Goal: Task Accomplishment & Management: Use online tool/utility

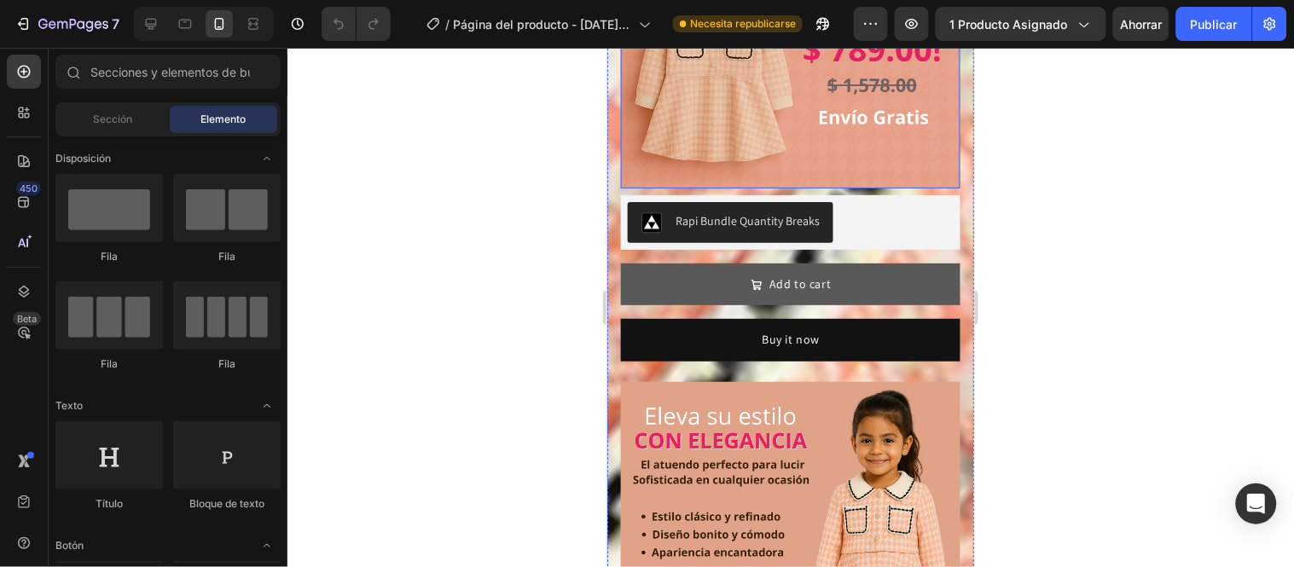
scroll to position [1000, 0]
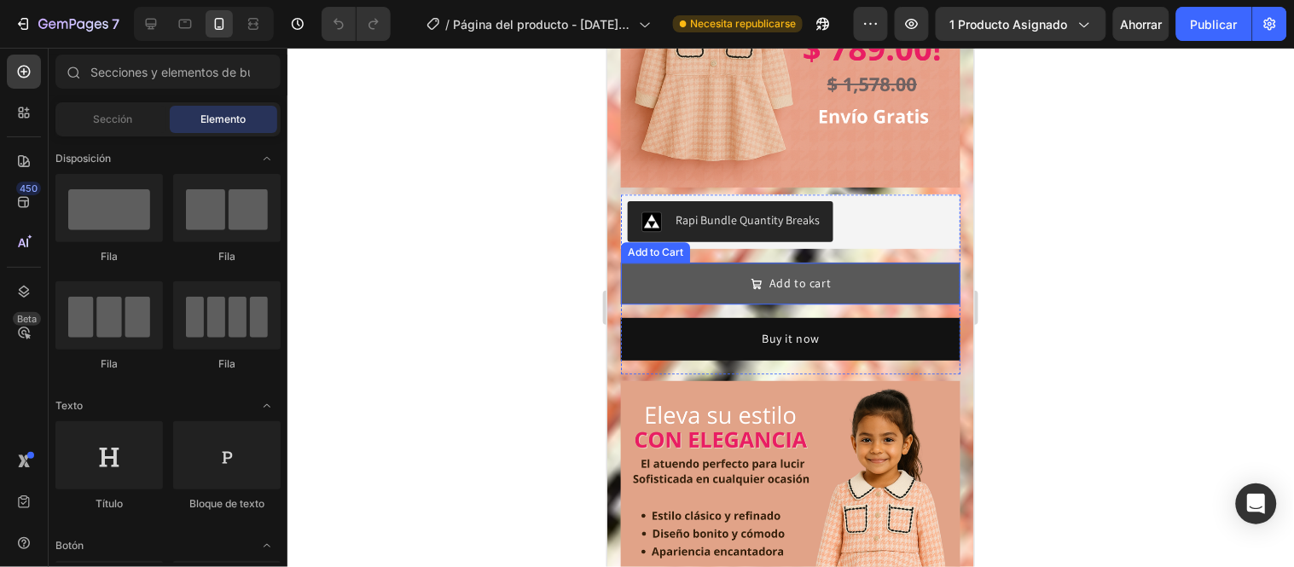
click at [912, 262] on button "Add to cart" at bounding box center [790, 283] width 340 height 42
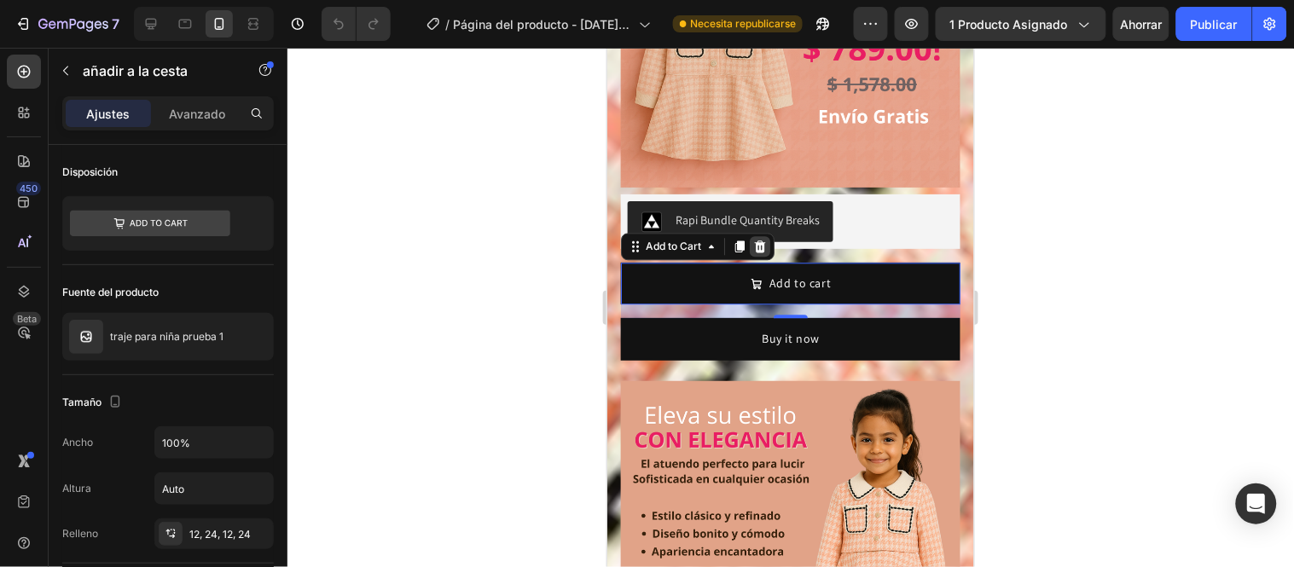
click at [757, 240] on icon at bounding box center [759, 246] width 11 height 12
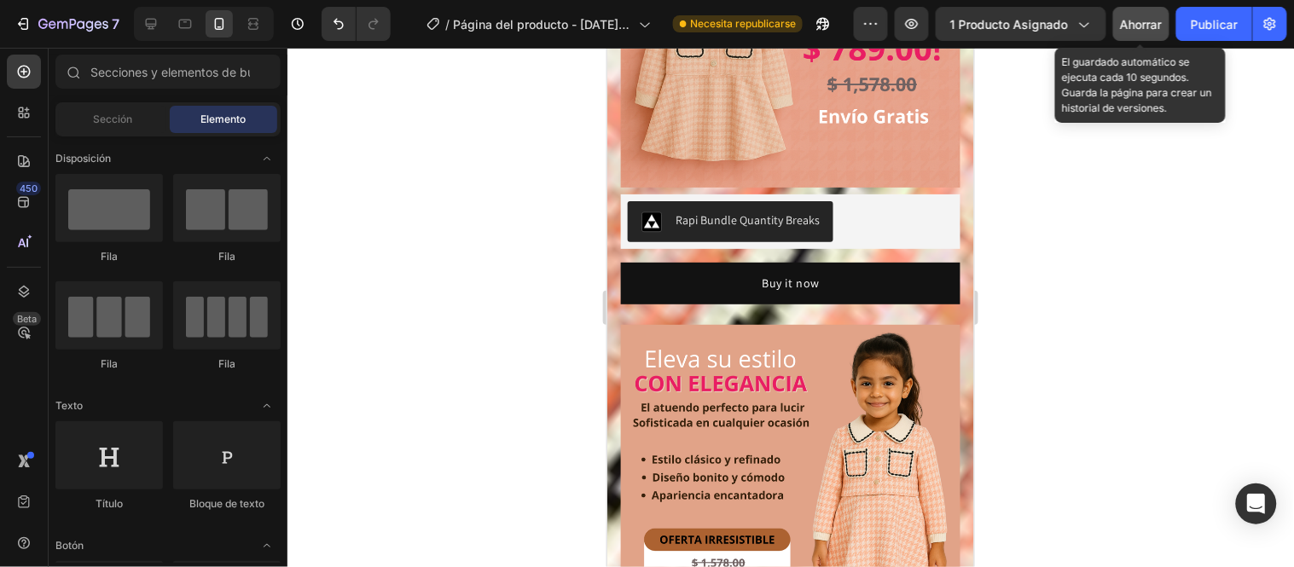
click at [1143, 18] on font "Ahorrar" at bounding box center [1142, 24] width 42 height 15
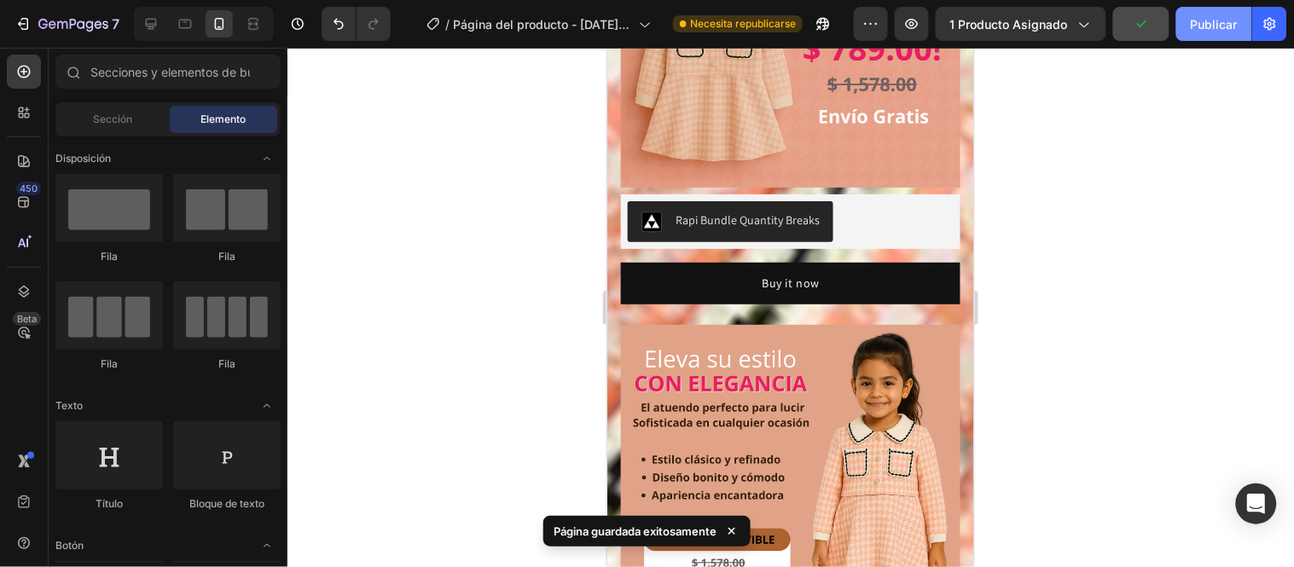
click at [1210, 18] on font "Publicar" at bounding box center [1214, 24] width 47 height 15
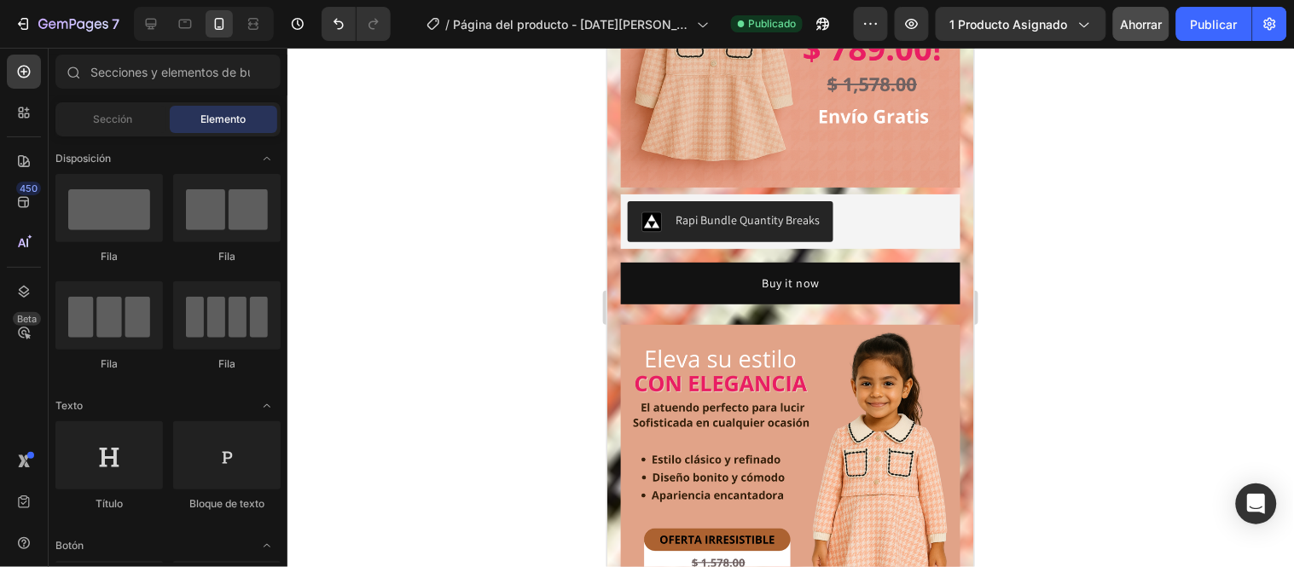
click at [487, 209] on div at bounding box center [791, 308] width 1007 height 520
click at [246, 78] on input "text" at bounding box center [167, 72] width 225 height 34
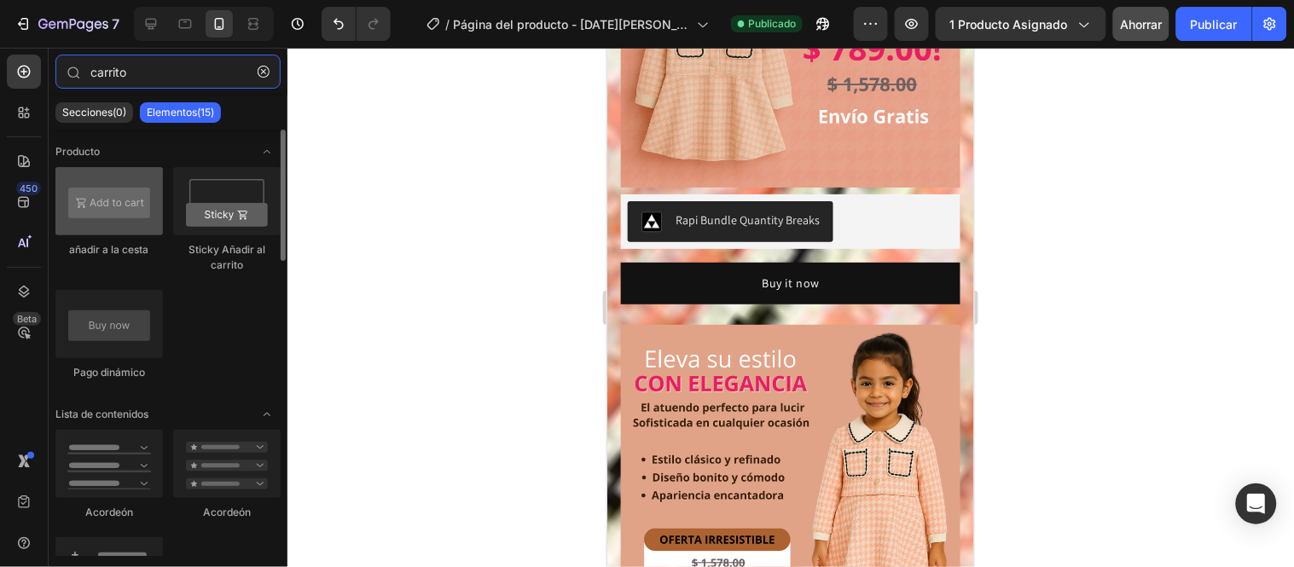
type input "carrito"
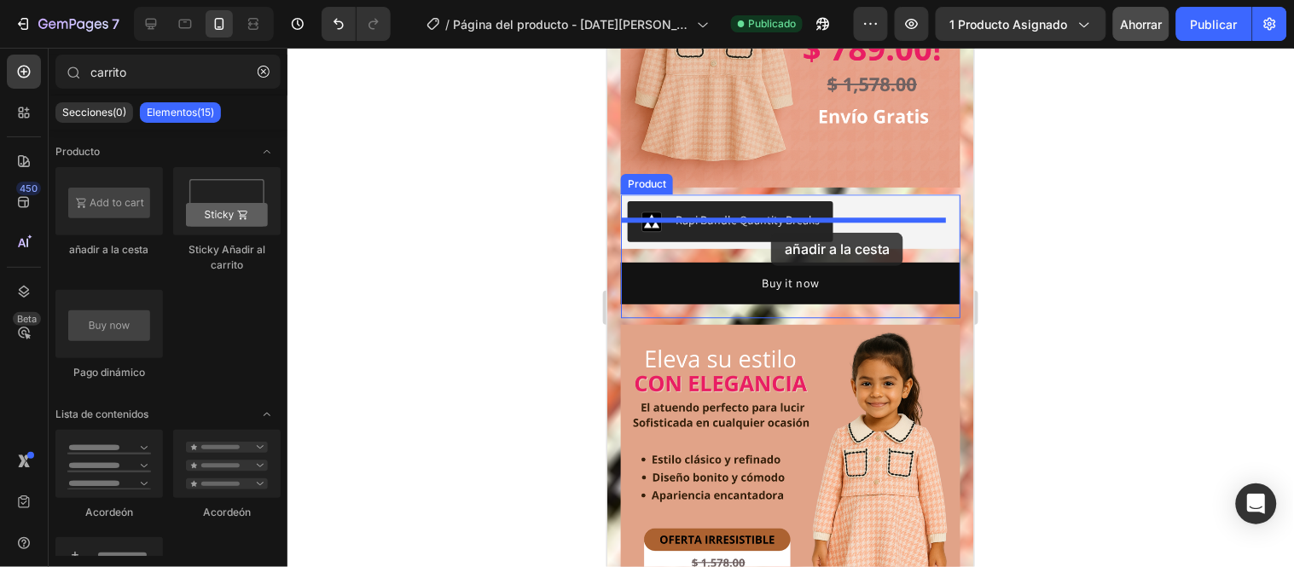
drag, startPoint x: 712, startPoint y: 281, endPoint x: 770, endPoint y: 232, distance: 75.7
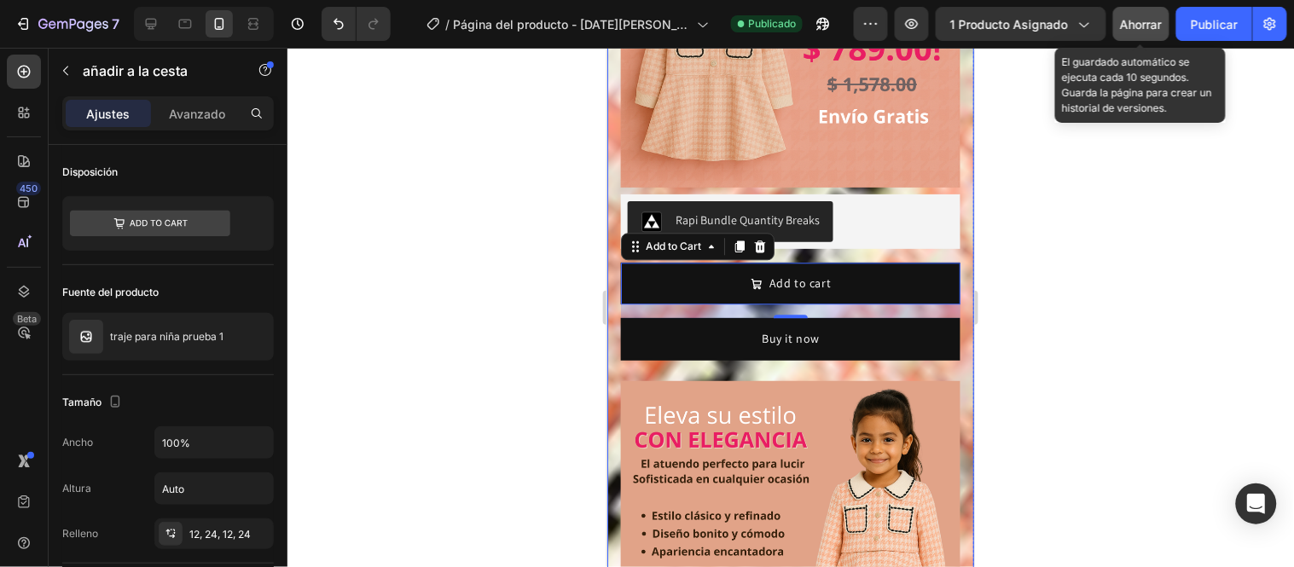
click at [1130, 17] on font "Ahorrar" at bounding box center [1142, 24] width 42 height 15
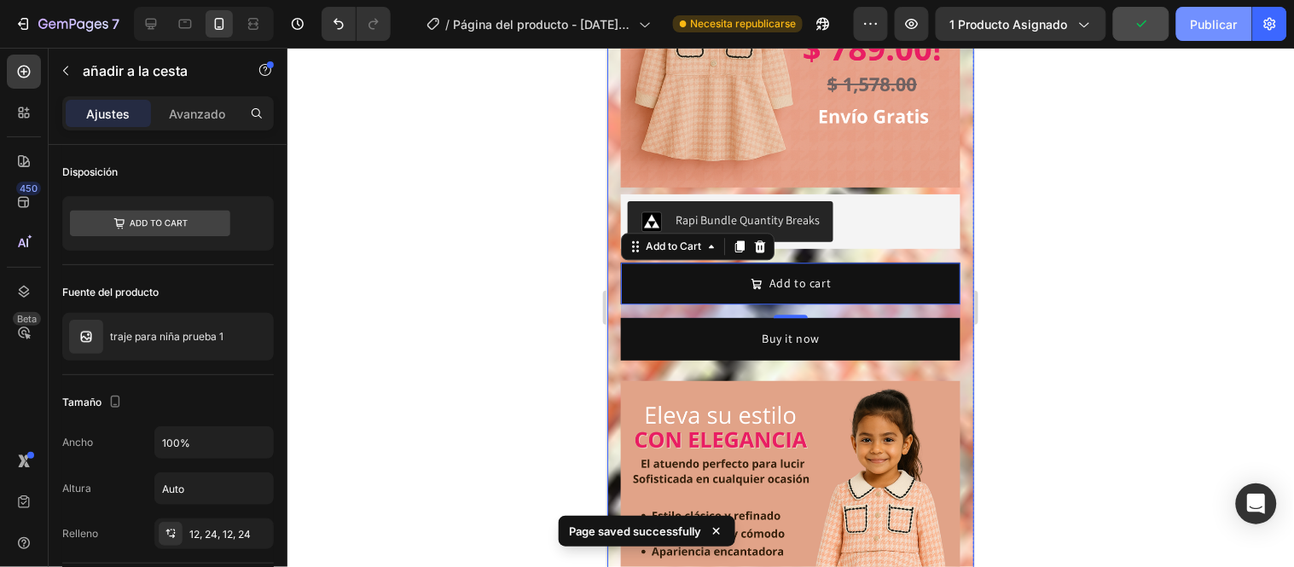
click at [1200, 30] on font "Publicar" at bounding box center [1214, 24] width 47 height 15
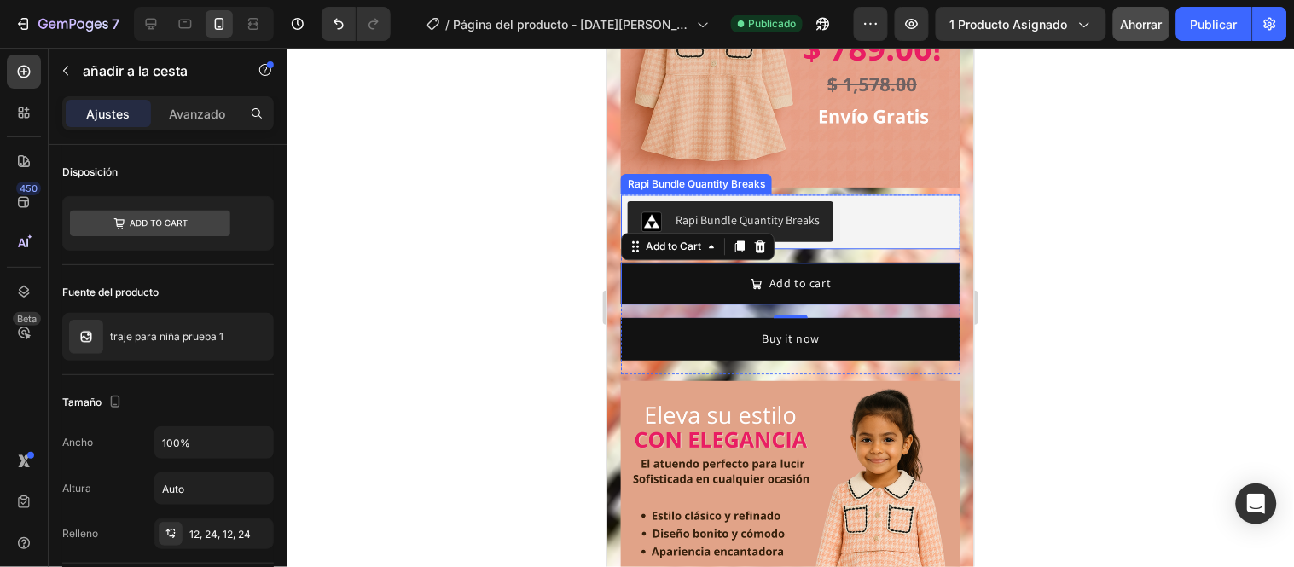
click at [892, 200] on div "Rapi Bundle Quantity Breaks" at bounding box center [790, 220] width 326 height 41
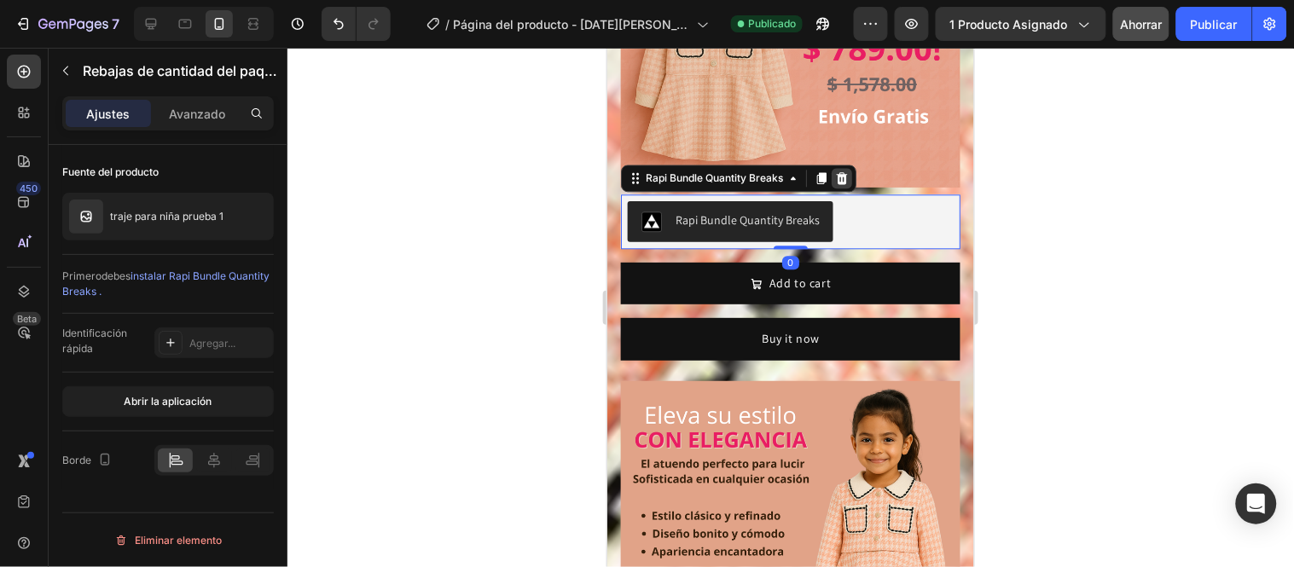
click at [844, 171] on icon at bounding box center [841, 177] width 11 height 12
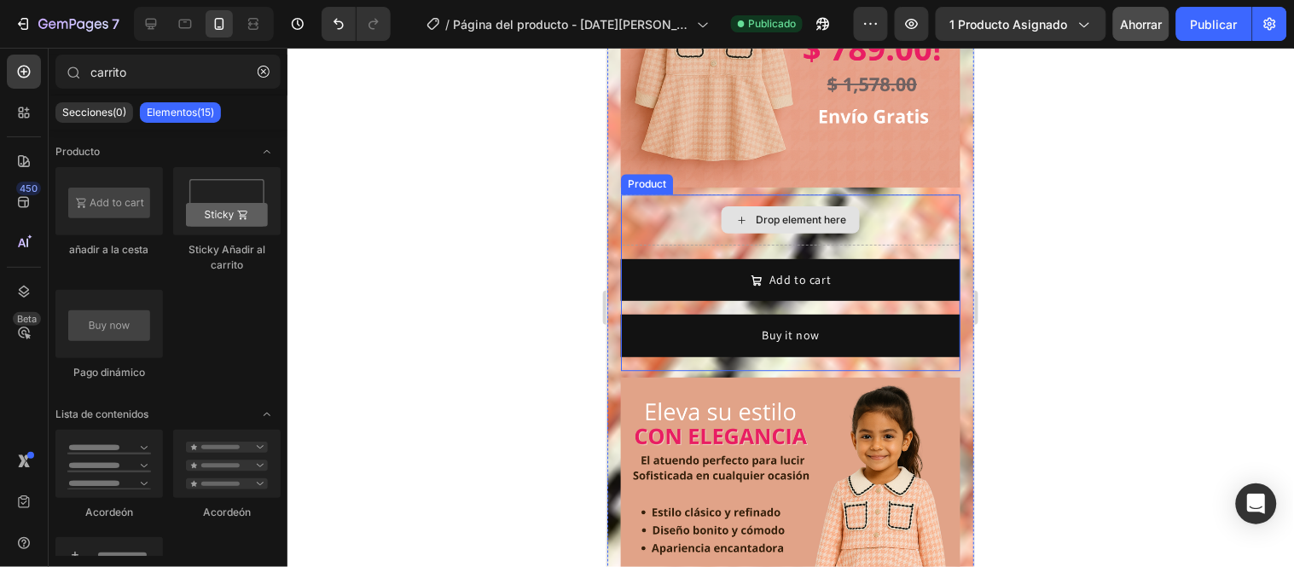
click at [881, 194] on div "Drop element here" at bounding box center [790, 219] width 340 height 51
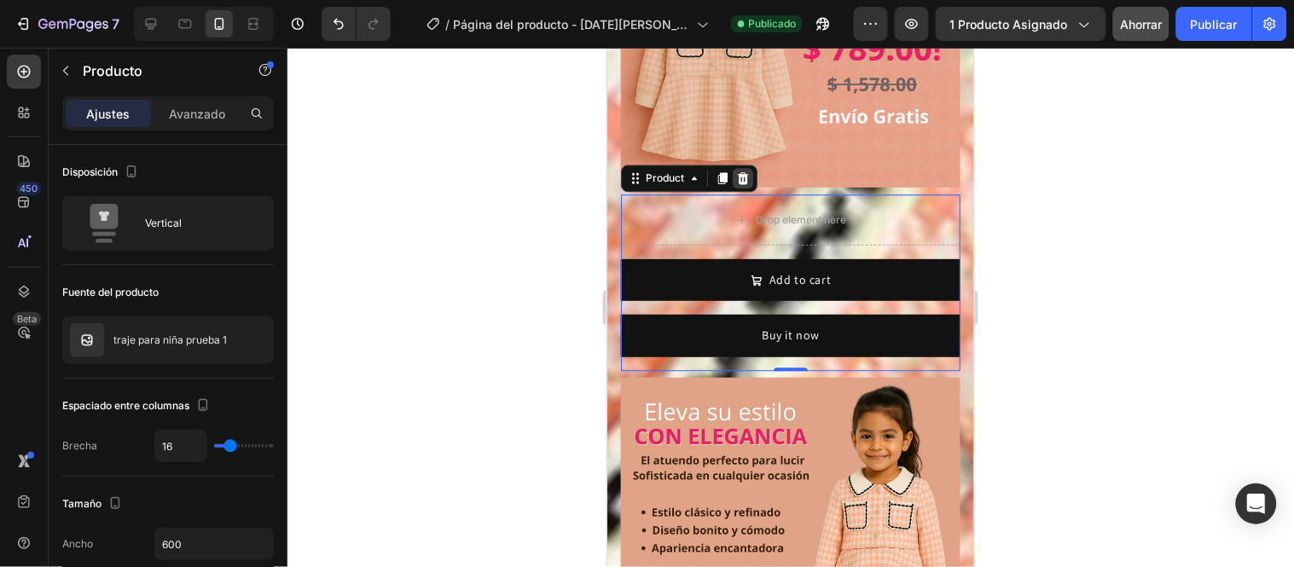
click at [743, 171] on icon at bounding box center [742, 178] width 14 height 14
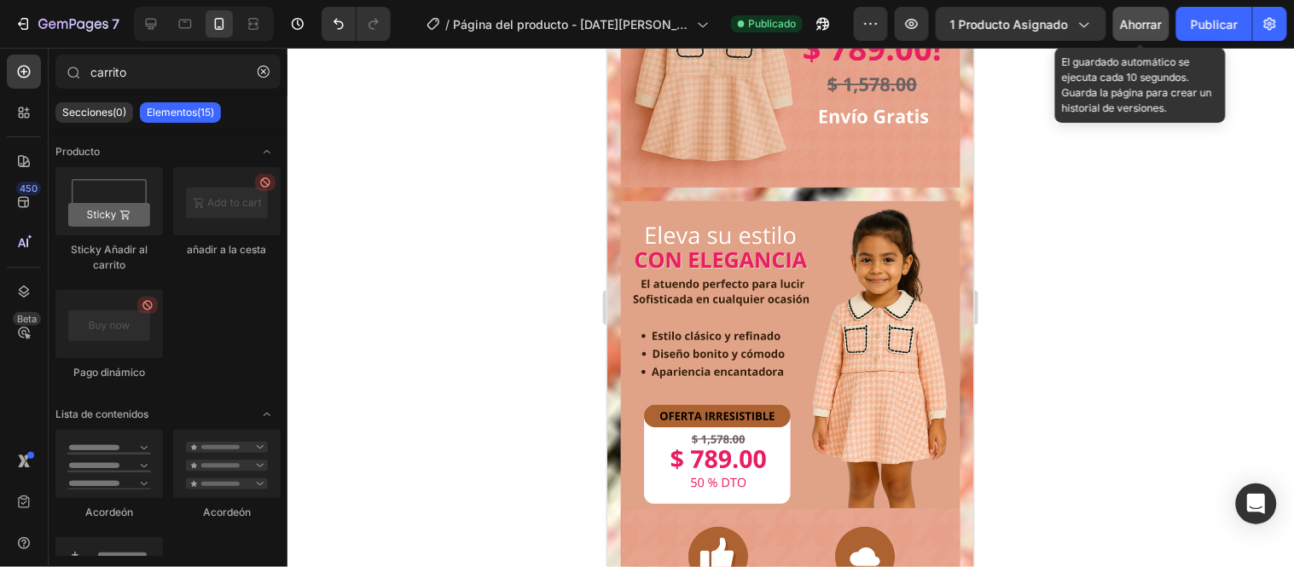
click at [1153, 18] on font "Ahorrar" at bounding box center [1142, 24] width 42 height 15
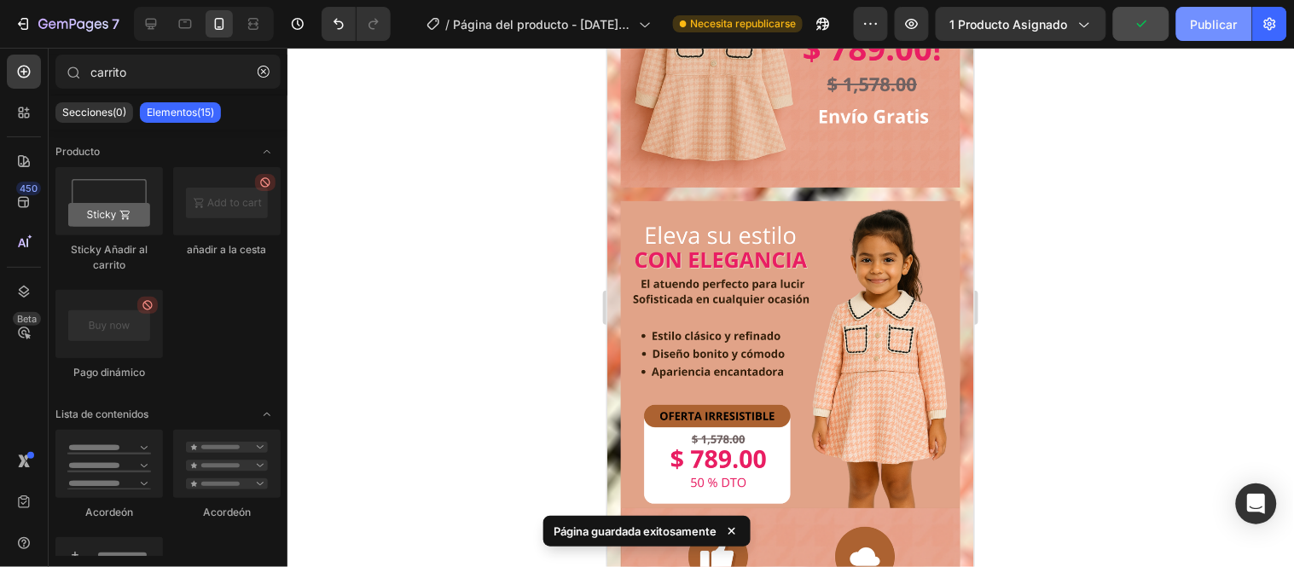
click at [1200, 28] on font "Publicar" at bounding box center [1214, 24] width 47 height 15
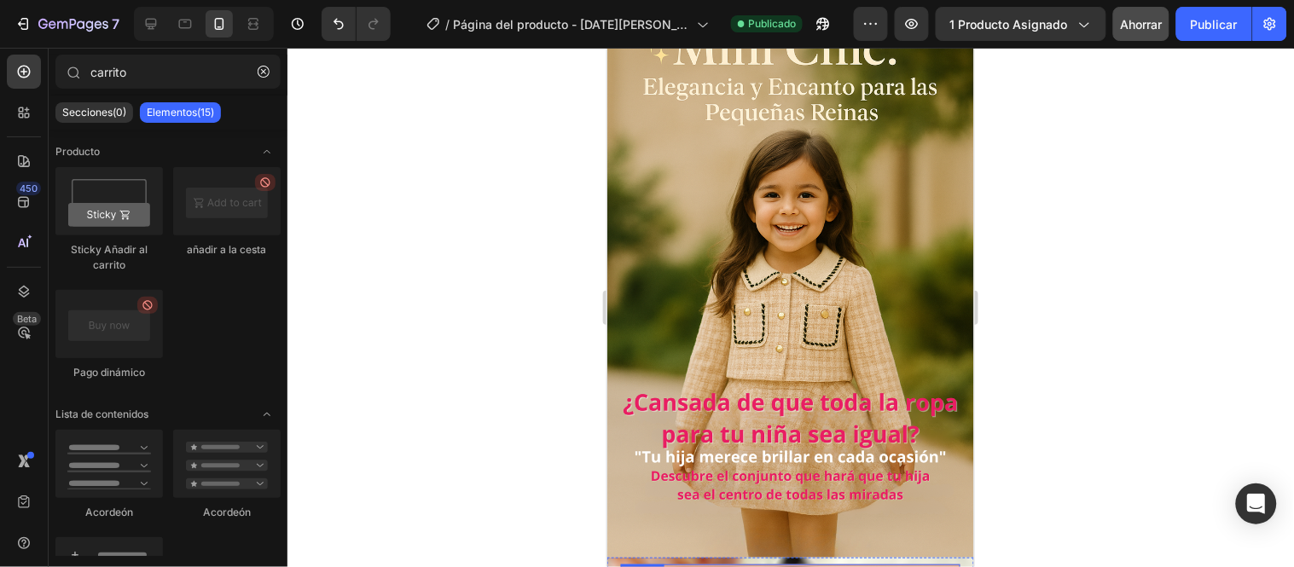
scroll to position [0, 0]
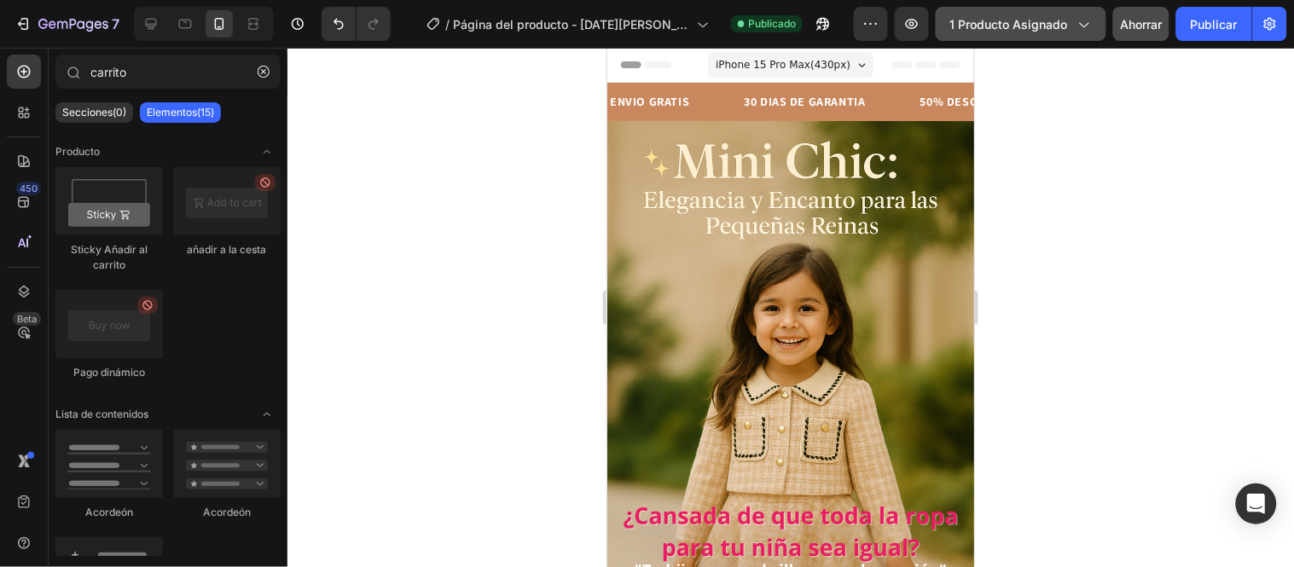
click at [1062, 15] on span "1 producto asignado" at bounding box center [1009, 24] width 118 height 18
click at [427, 188] on div at bounding box center [791, 308] width 1007 height 520
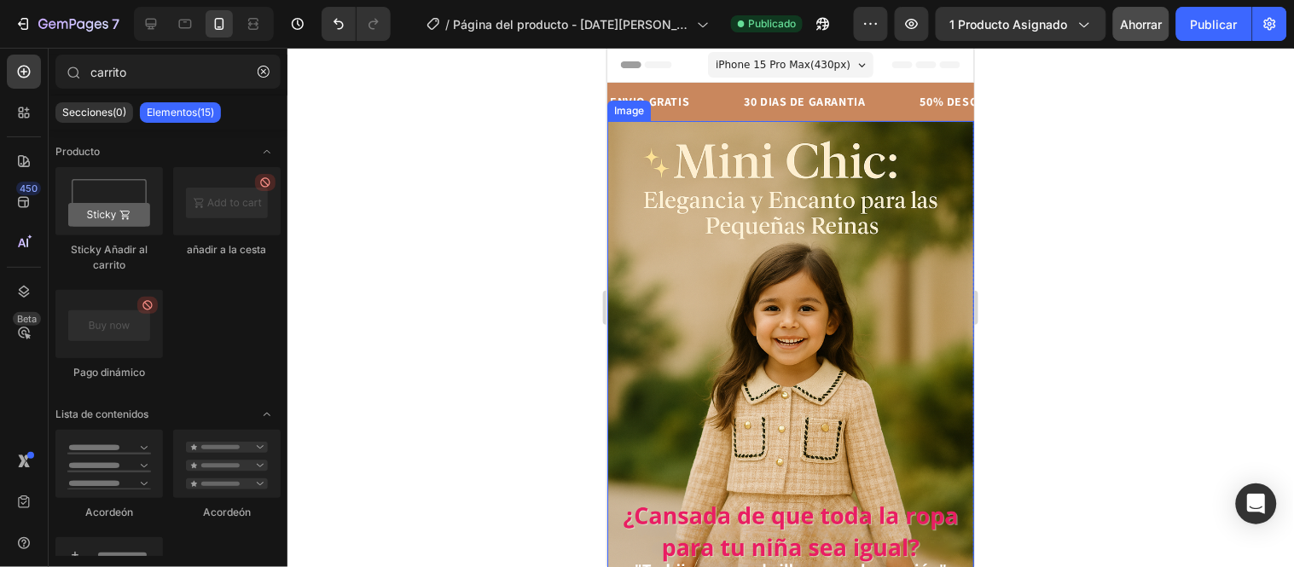
click at [533, 129] on div at bounding box center [791, 308] width 1007 height 520
click at [266, 68] on icon "button" at bounding box center [264, 72] width 12 height 12
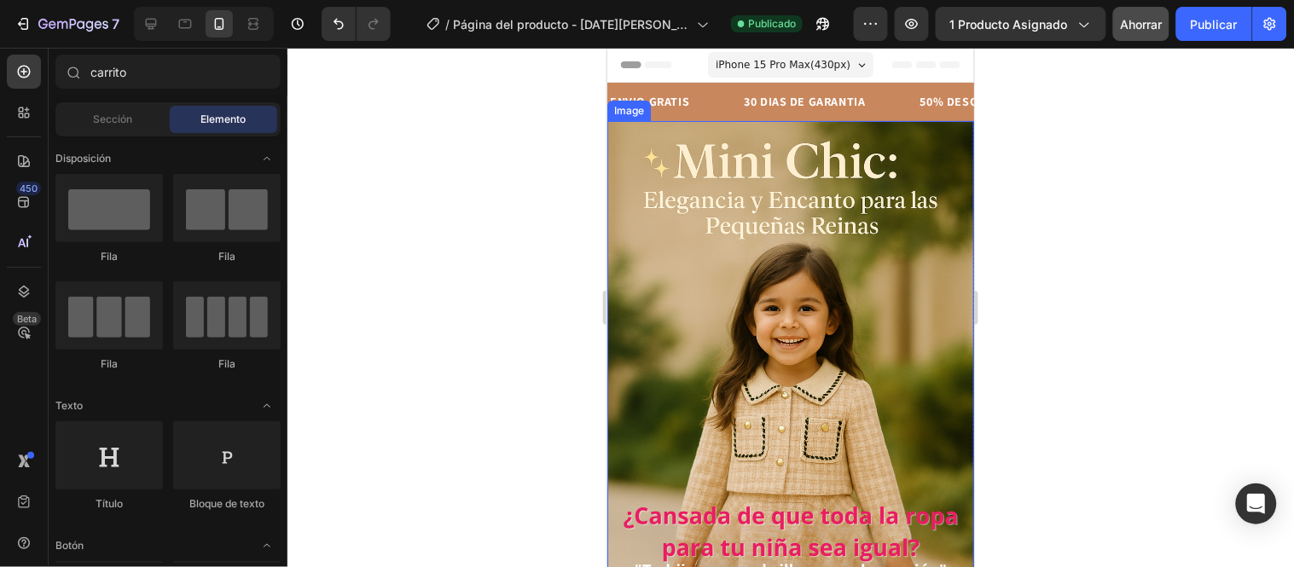
click at [402, 190] on div at bounding box center [791, 308] width 1007 height 520
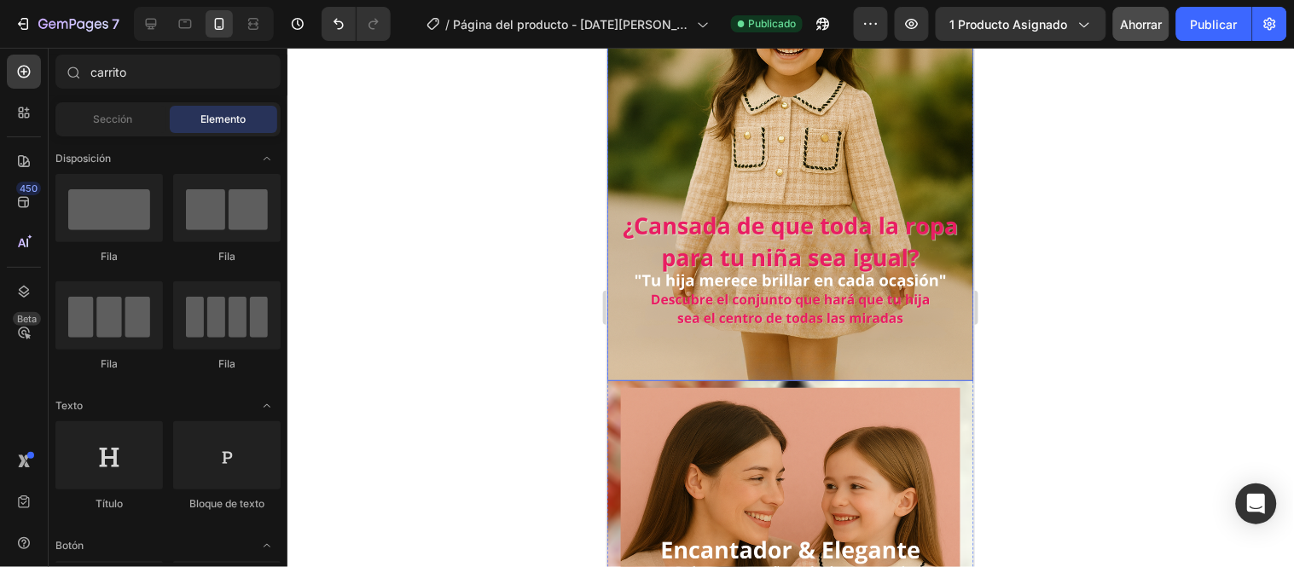
scroll to position [292, 0]
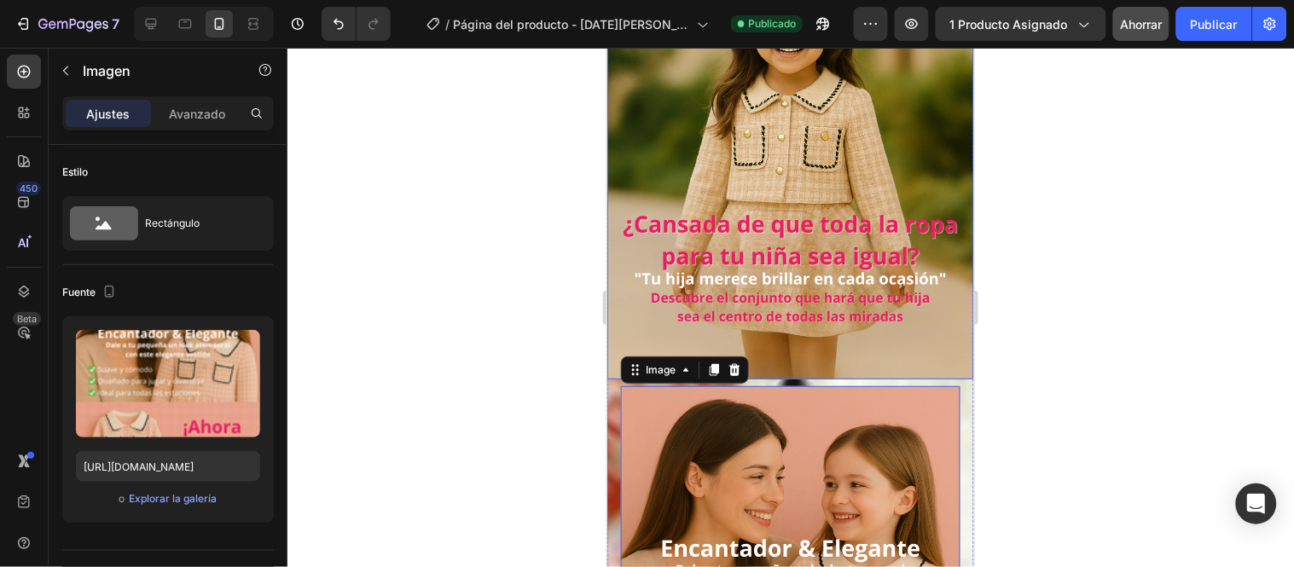
click at [683, 289] on img at bounding box center [790, 104] width 367 height 550
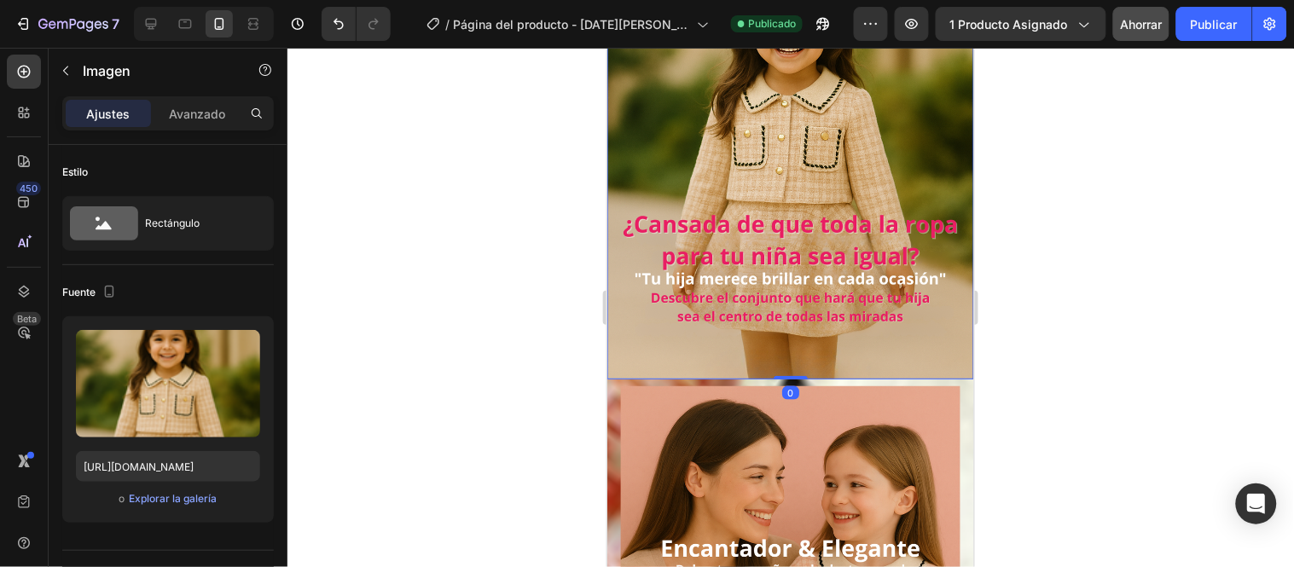
click at [481, 265] on div at bounding box center [791, 308] width 1007 height 520
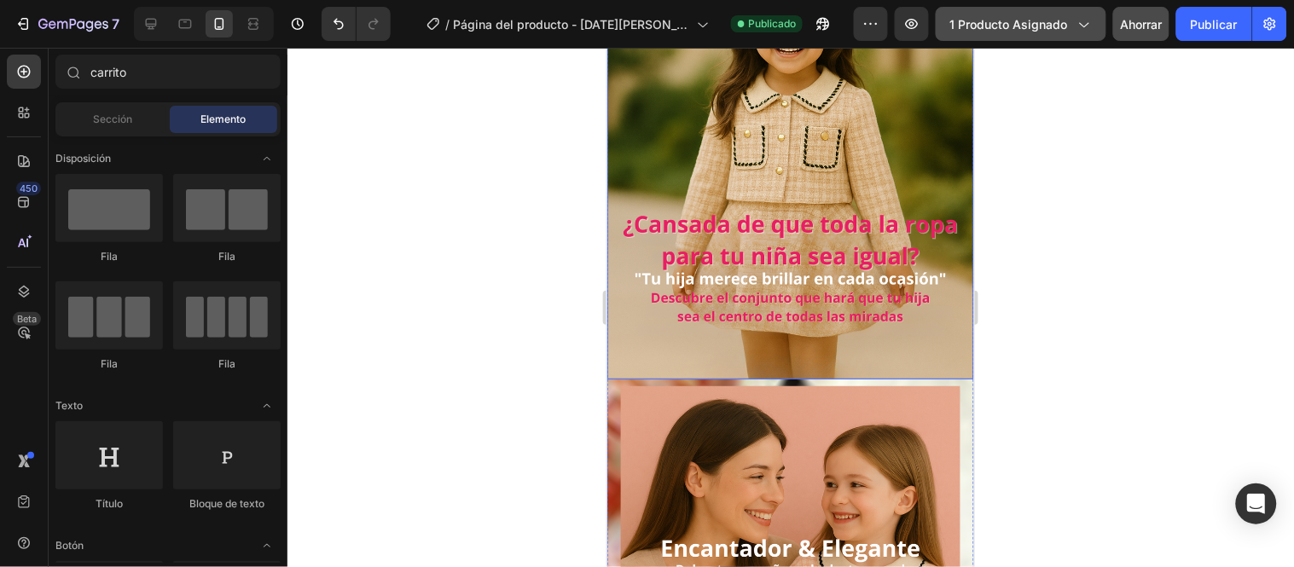
click at [1050, 21] on font "1 producto asignado" at bounding box center [1009, 24] width 118 height 15
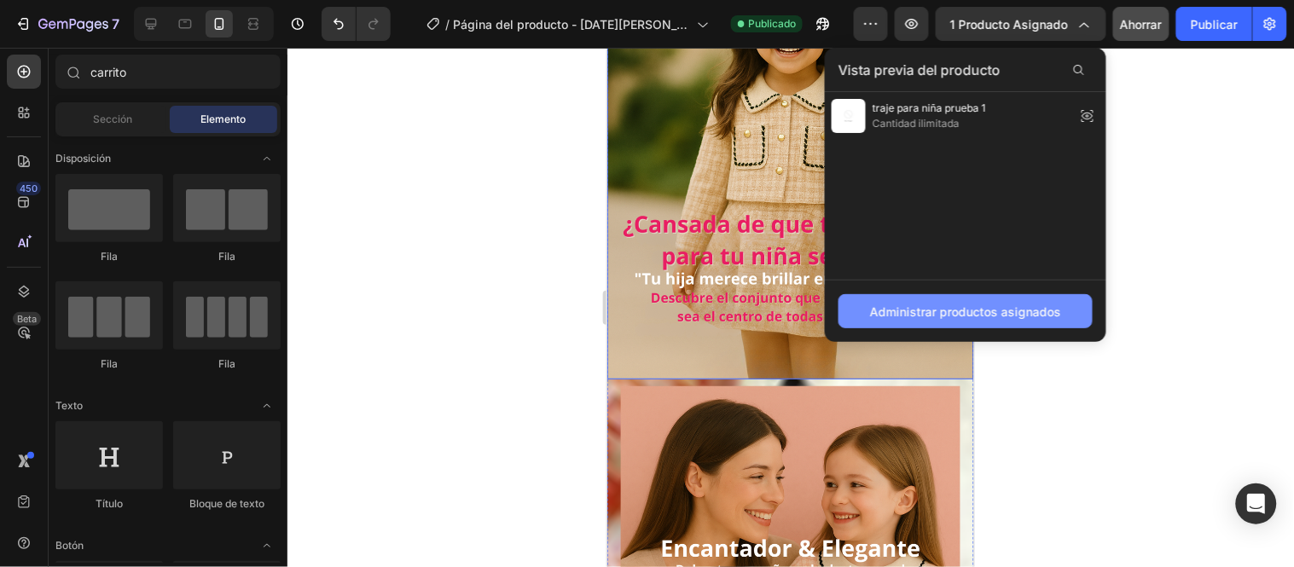
click at [1012, 312] on font "Administrar productos asignados" at bounding box center [965, 312] width 191 height 15
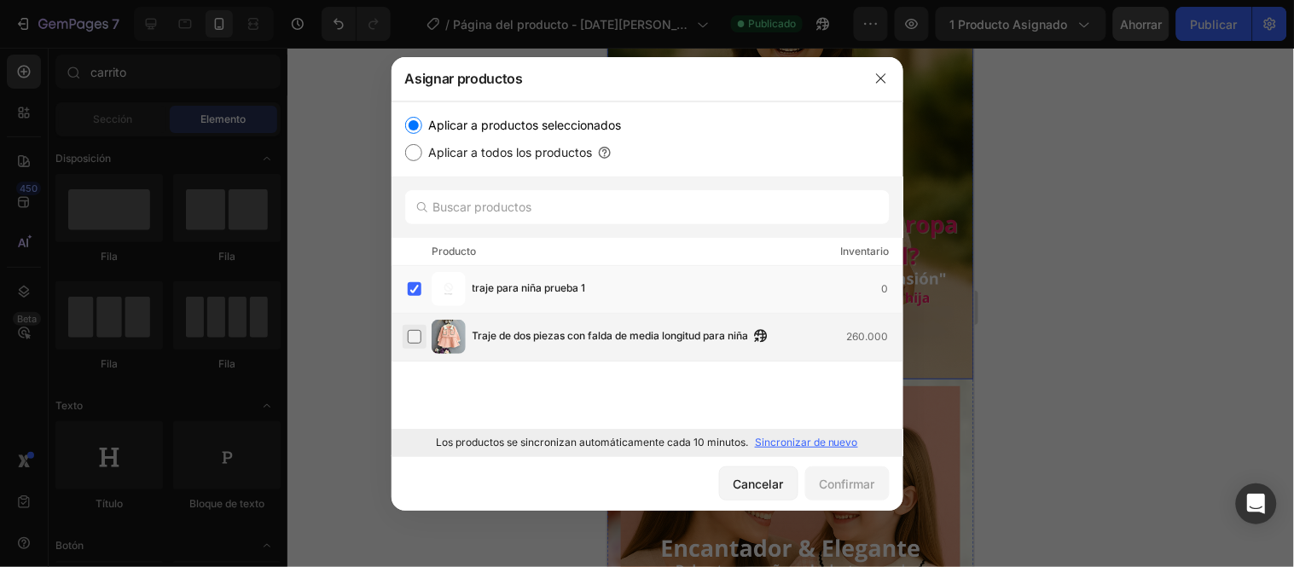
click at [415, 336] on label at bounding box center [415, 337] width 14 height 14
click at [416, 282] on label at bounding box center [415, 289] width 14 height 14
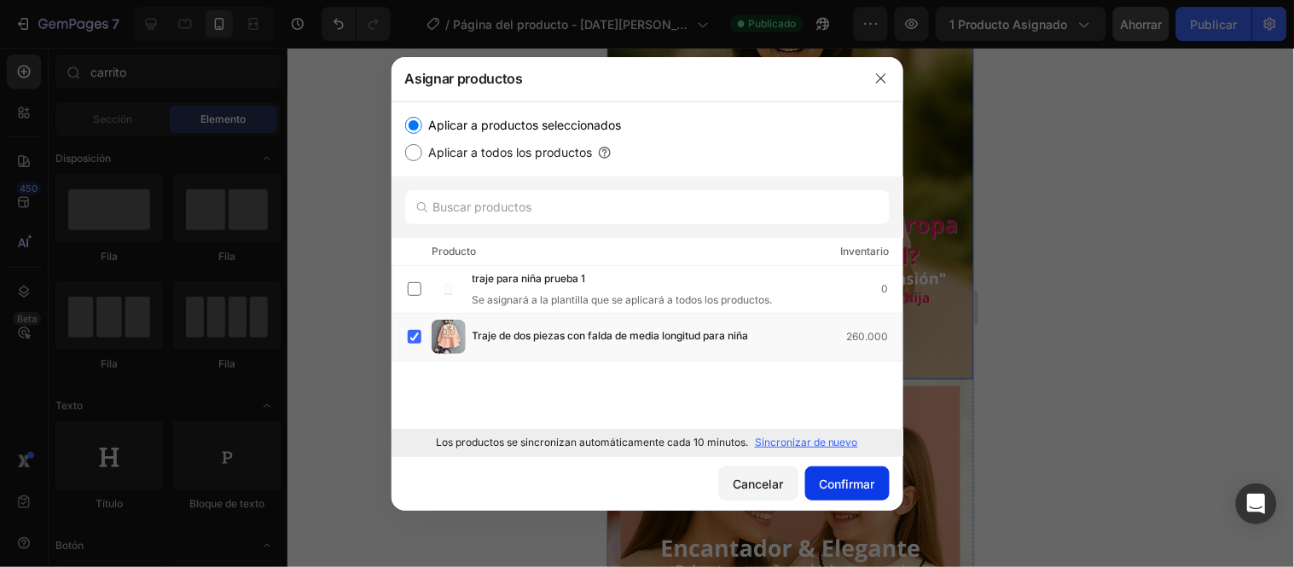
click at [866, 479] on font "Confirmar" at bounding box center [847, 484] width 55 height 15
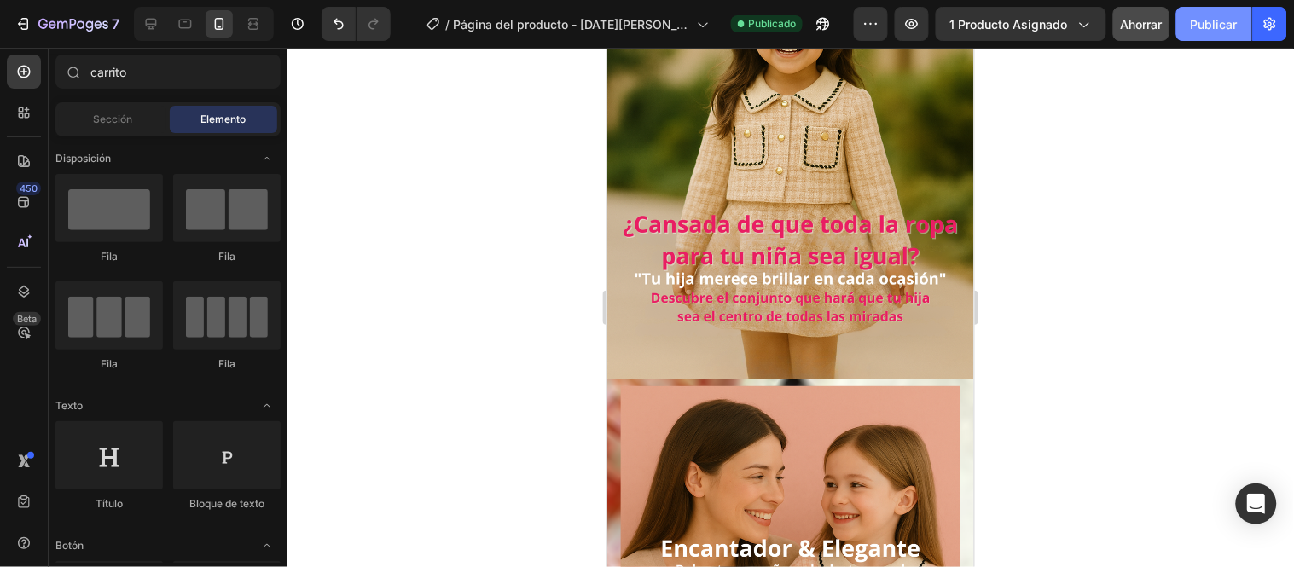
click at [1216, 29] on font "Publicar" at bounding box center [1214, 24] width 47 height 15
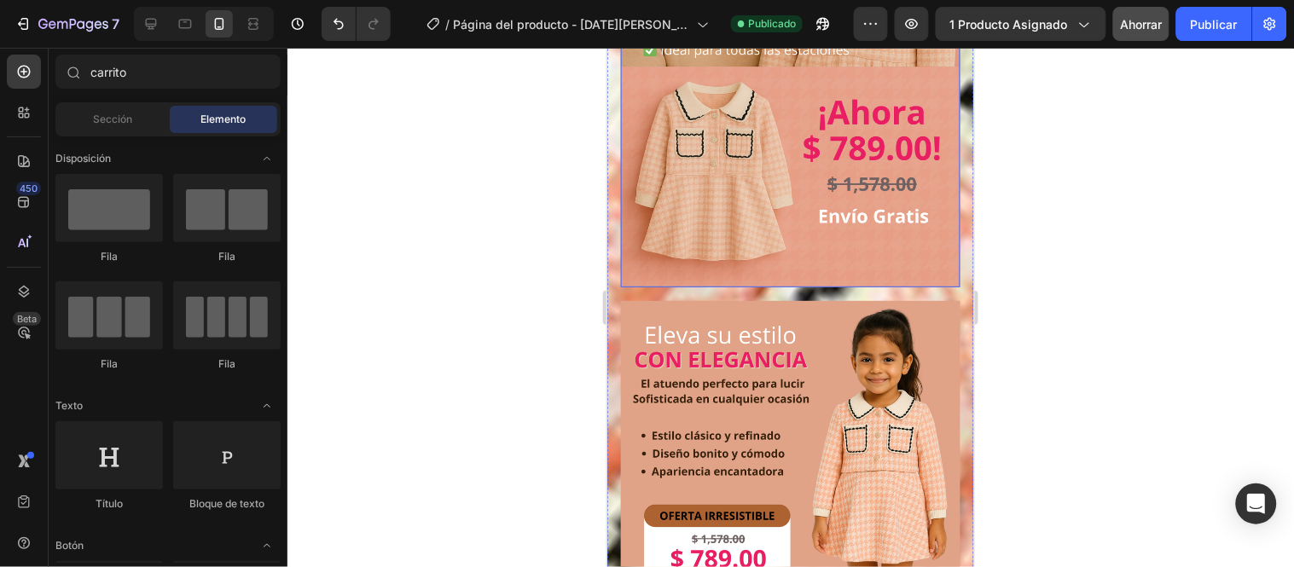
scroll to position [901, 0]
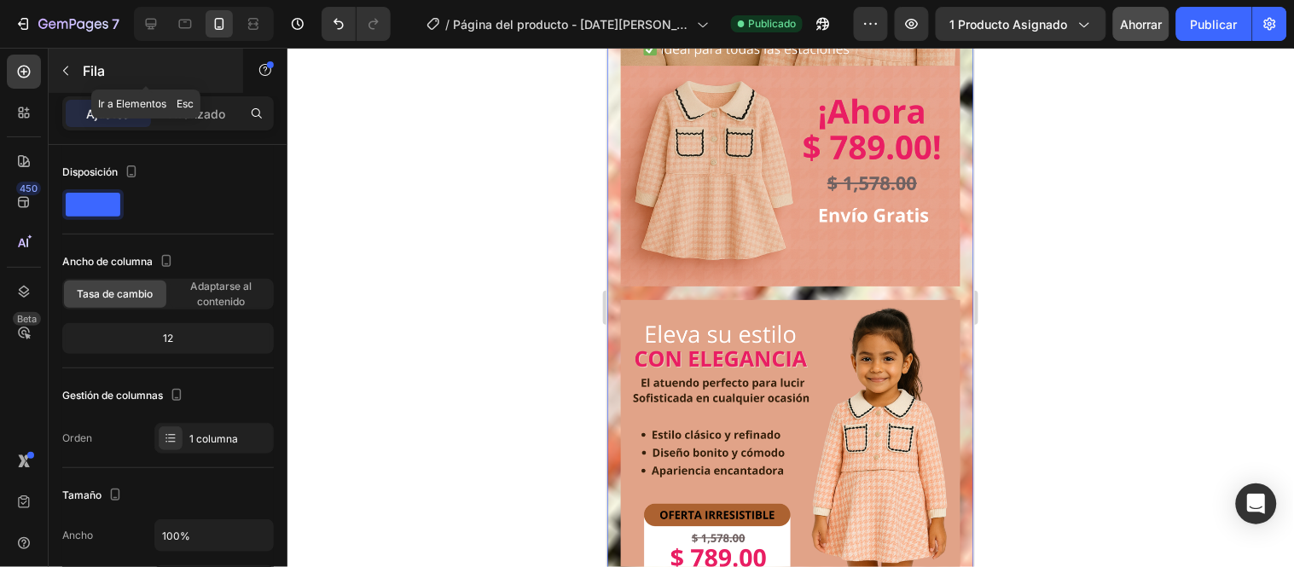
click at [78, 69] on button "button" at bounding box center [65, 70] width 27 height 27
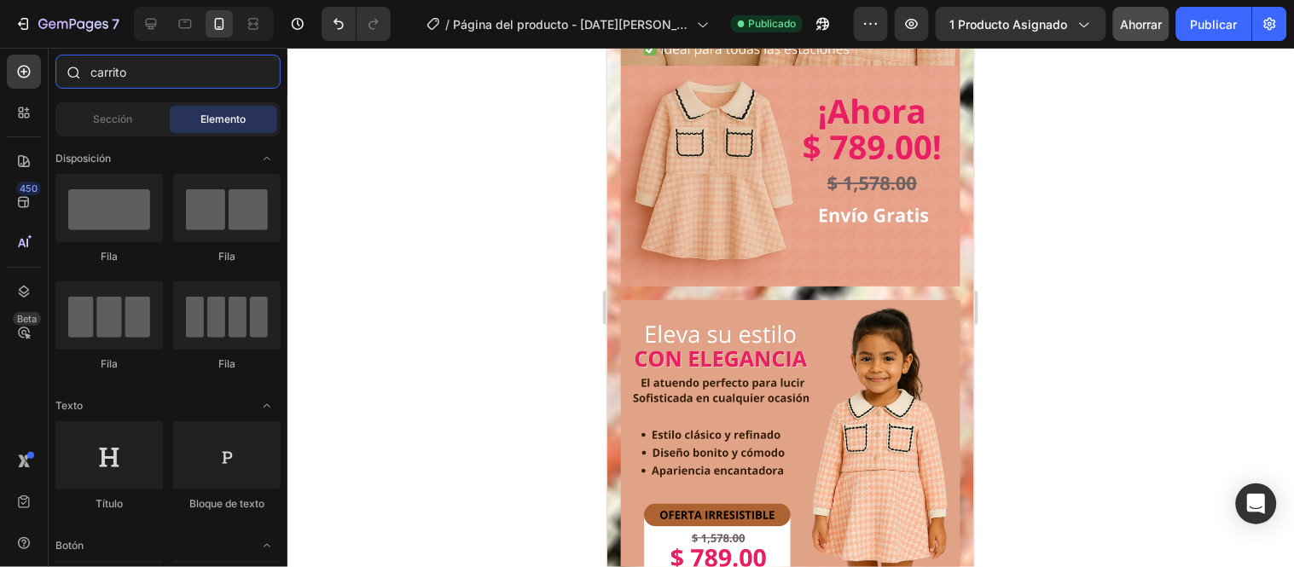
click at [150, 73] on input "carrito" at bounding box center [167, 72] width 225 height 34
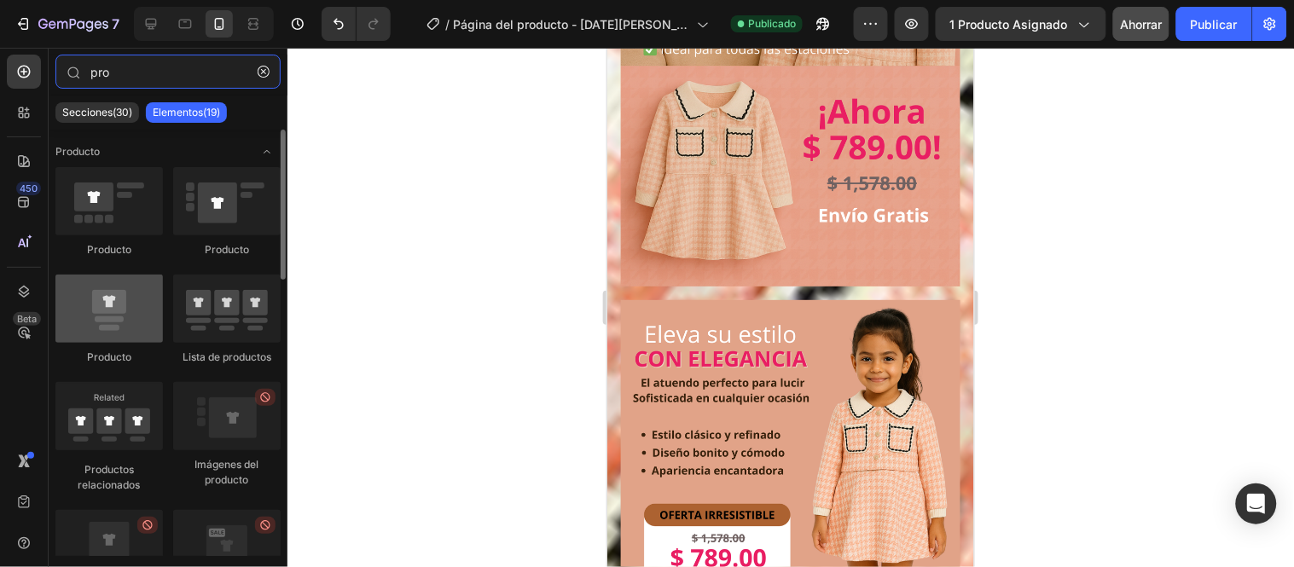
type input "pro"
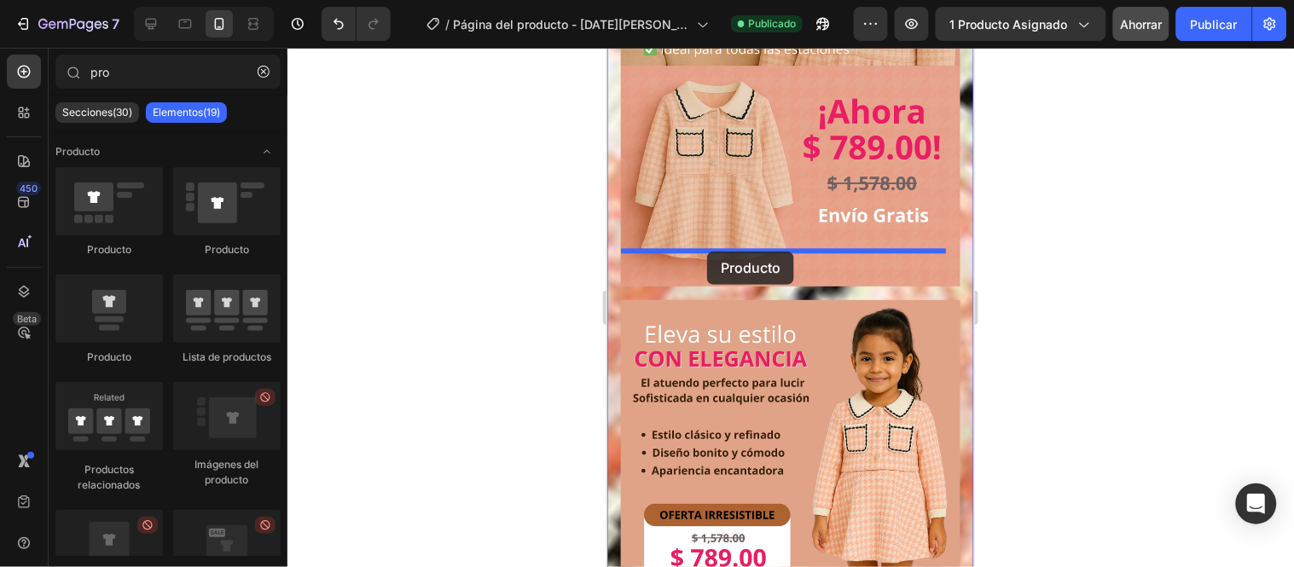
drag, startPoint x: 723, startPoint y: 385, endPoint x: 706, endPoint y: 251, distance: 135.0
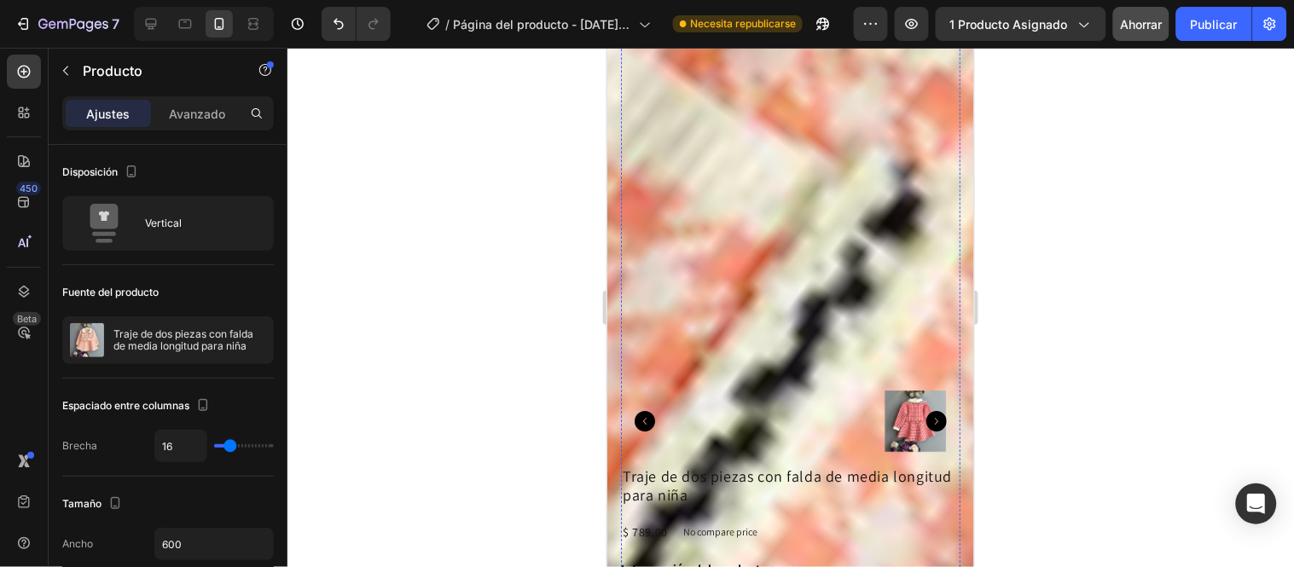
scroll to position [1149, 0]
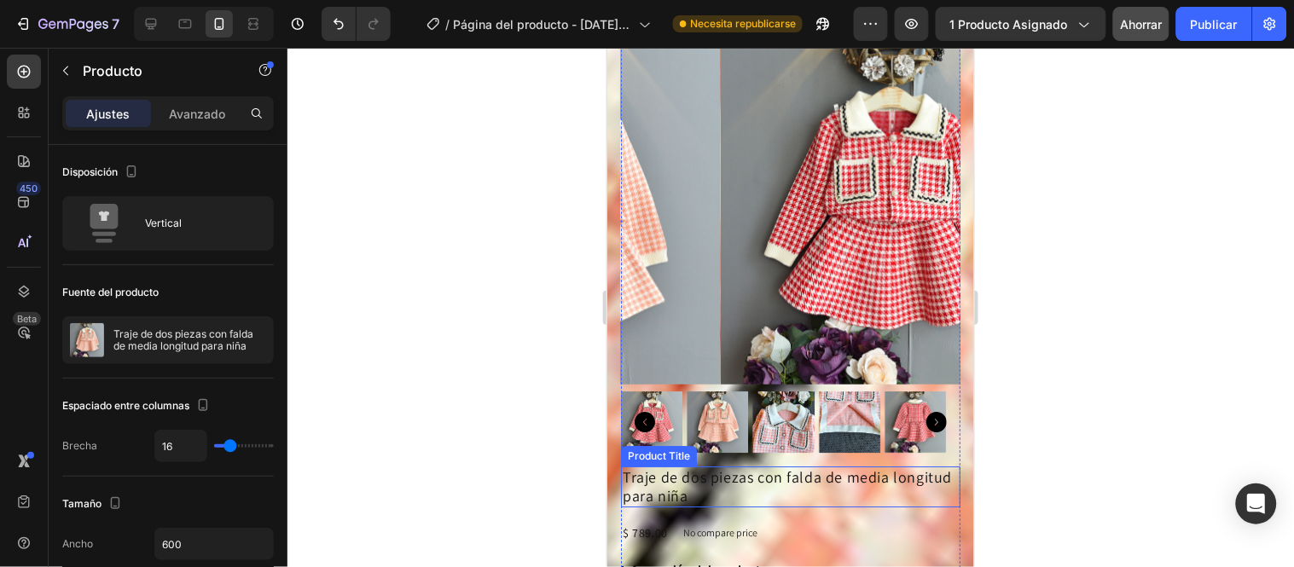
click at [854, 466] on h2 "Traje de dos piezas con falda de media longitud para niña" at bounding box center [790, 486] width 340 height 40
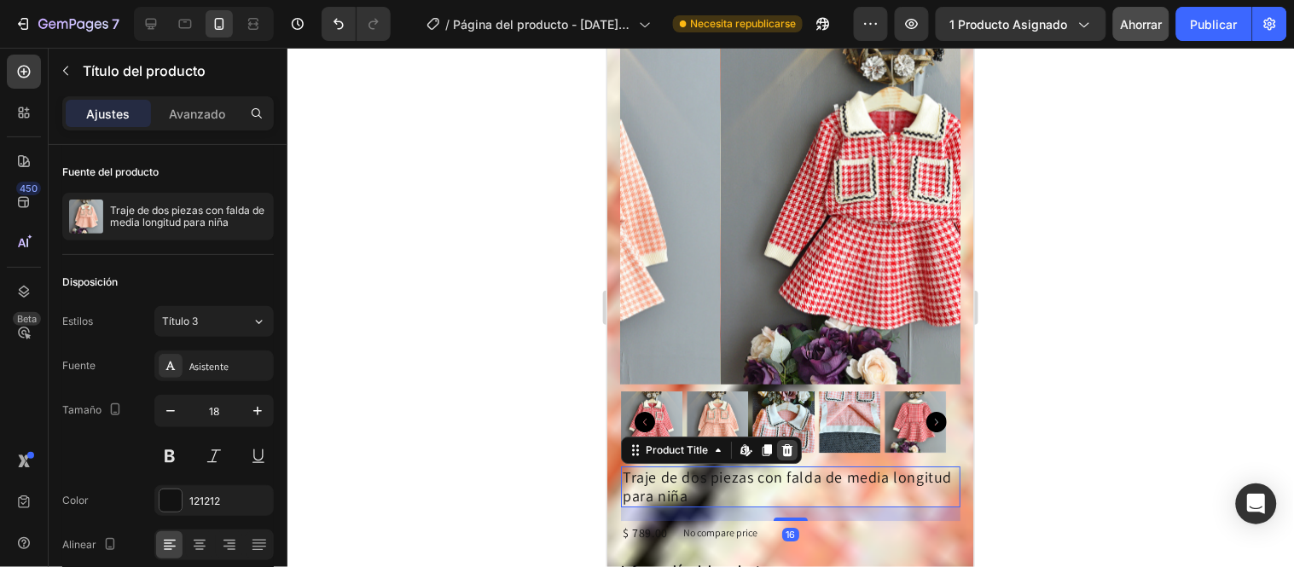
click at [791, 443] on icon at bounding box center [787, 450] width 14 height 14
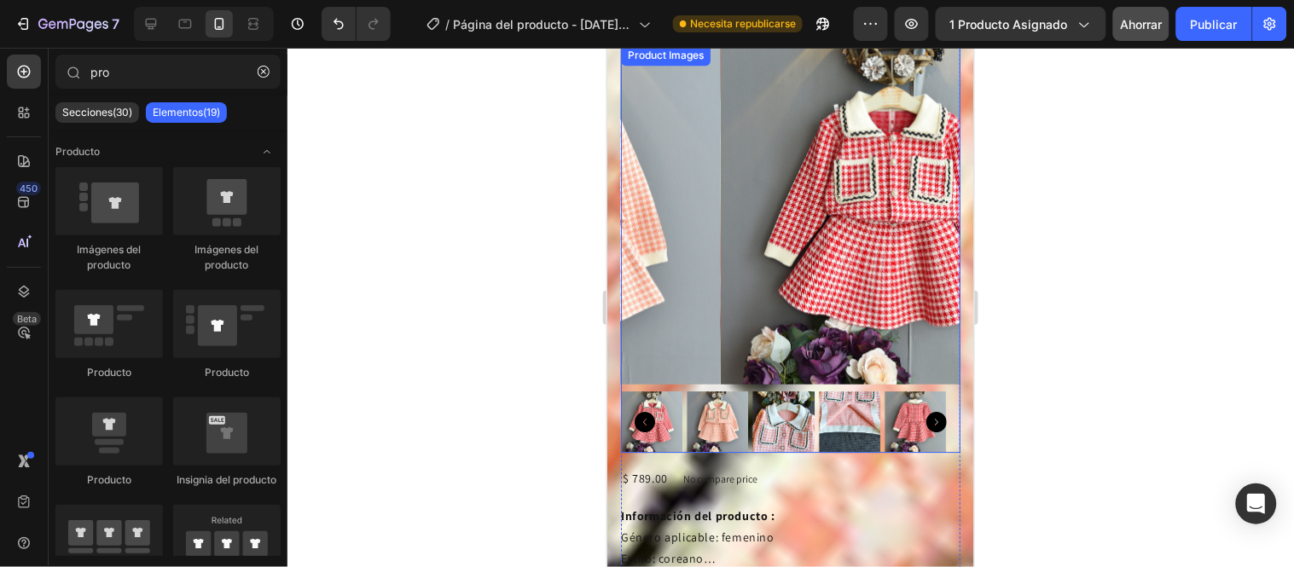
click at [874, 309] on img at bounding box center [890, 214] width 340 height 340
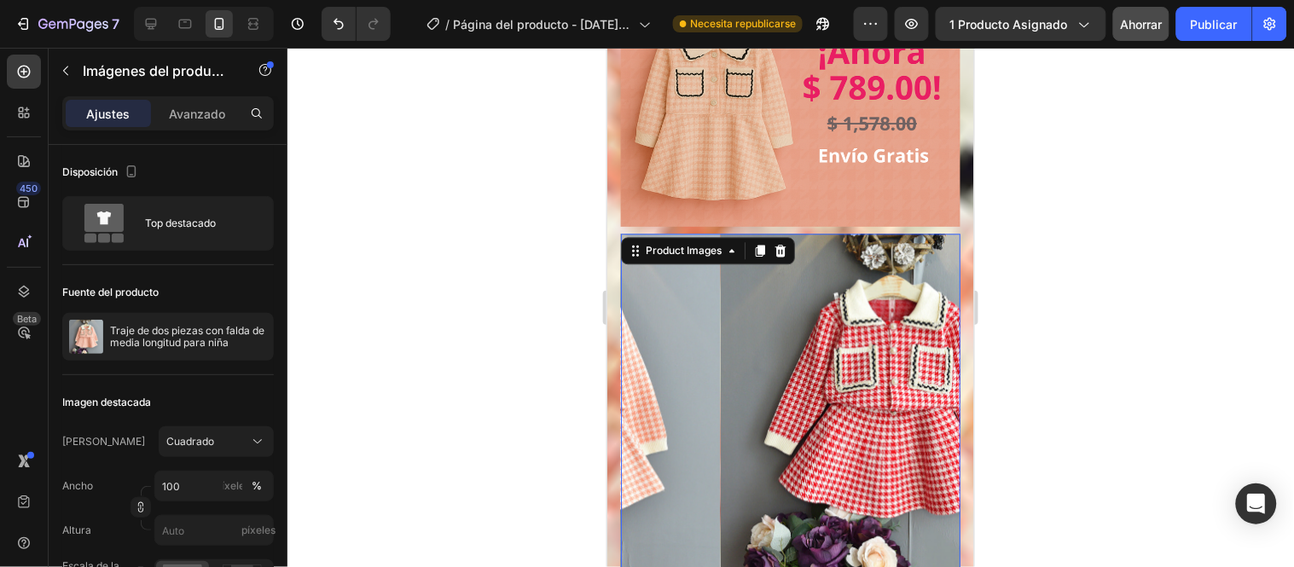
scroll to position [960, 0]
click at [781, 245] on icon at bounding box center [780, 251] width 11 height 12
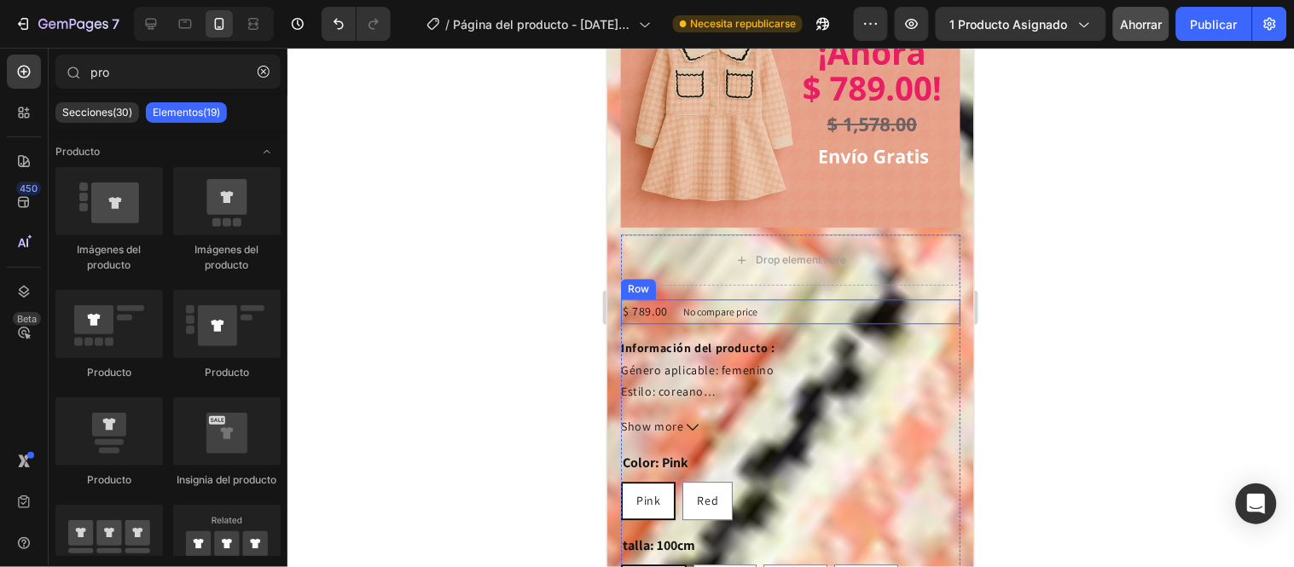
click at [860, 299] on div "$ 789.00 Product Price Product Price No compare price Product Price Row" at bounding box center [790, 311] width 340 height 25
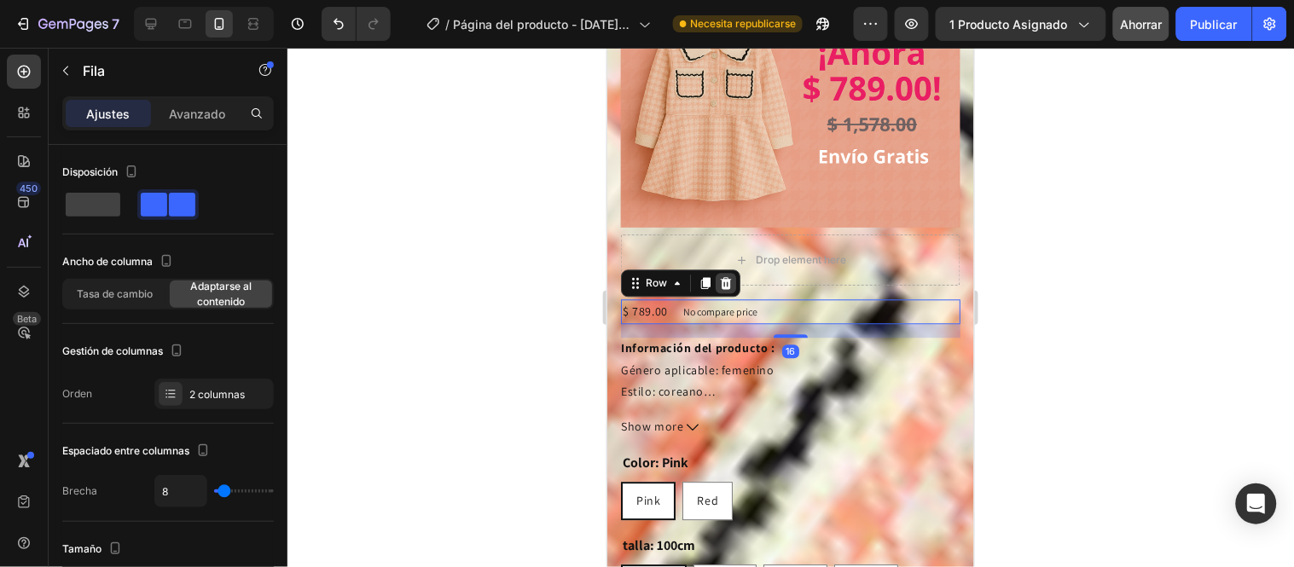
click at [723, 276] on icon at bounding box center [725, 282] width 11 height 12
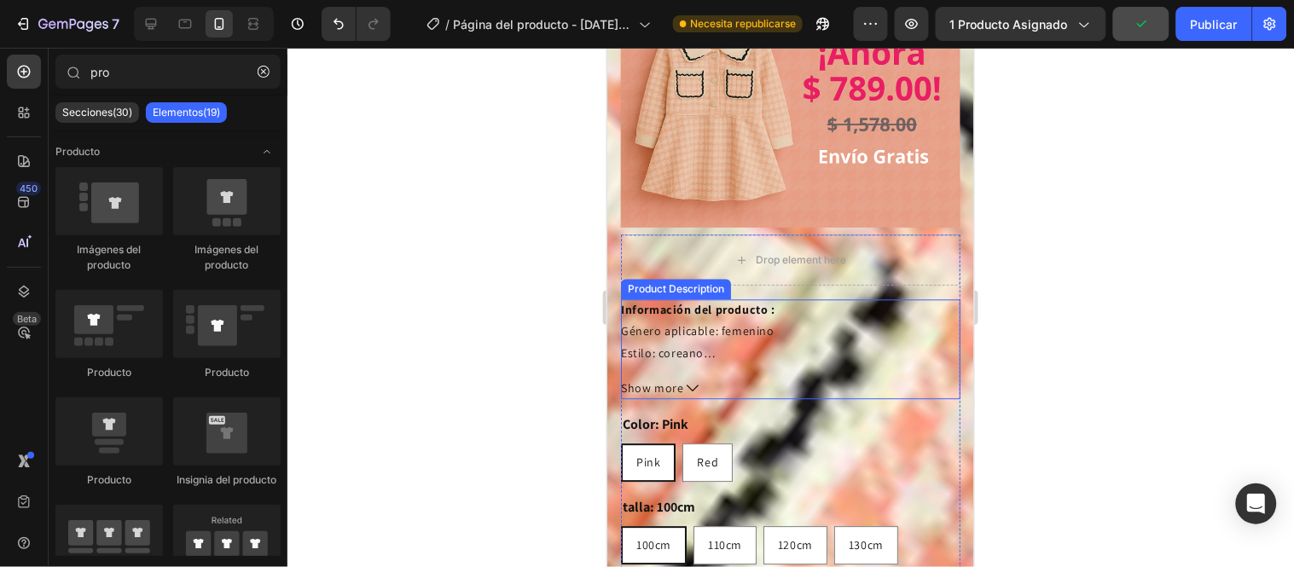
click at [891, 299] on div "Información del producto : Género aplicable: femenino Estilo: coreano Temporada…" at bounding box center [790, 331] width 340 height 65
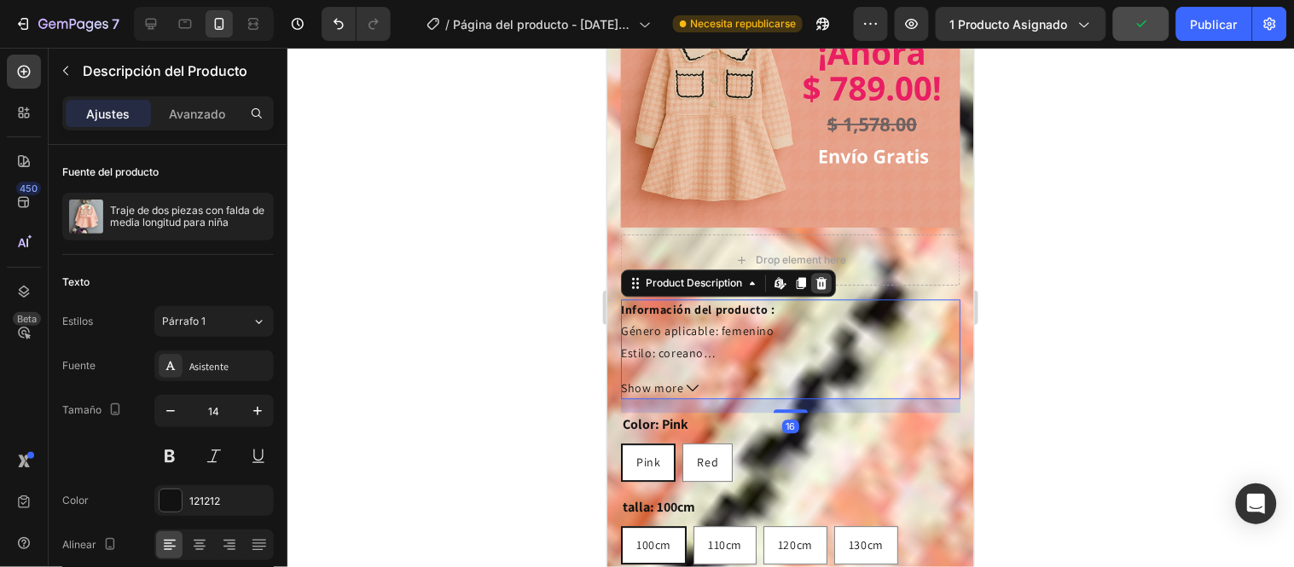
click at [823, 276] on icon at bounding box center [821, 283] width 14 height 14
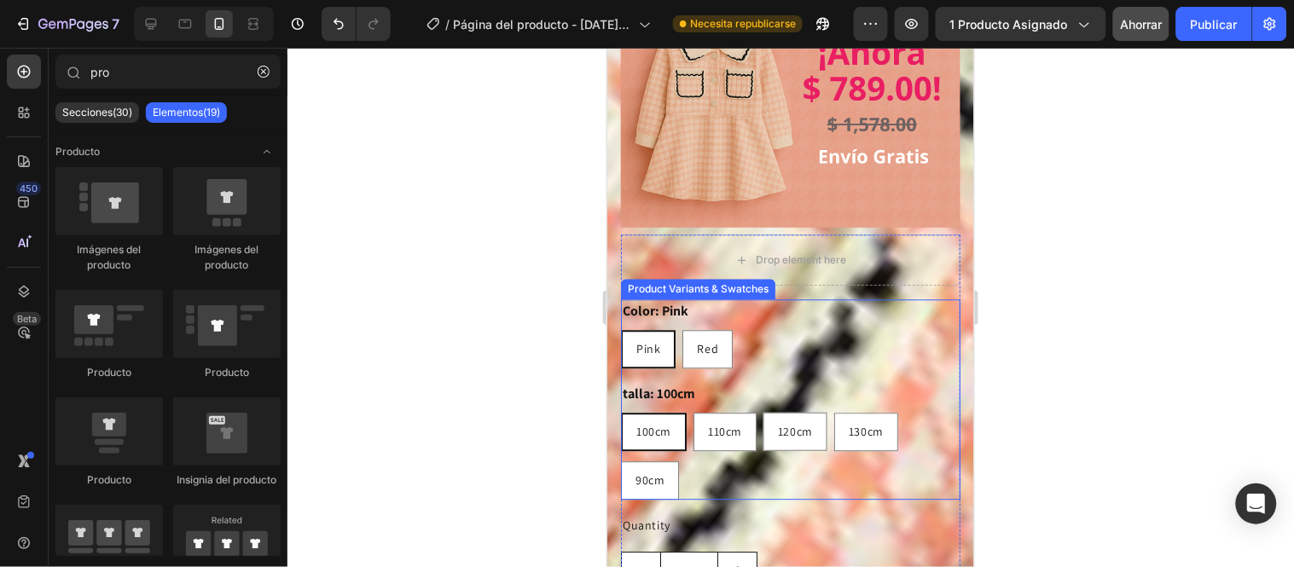
click at [895, 329] on div "Pink Pink Pink Red Red Red" at bounding box center [790, 348] width 340 height 38
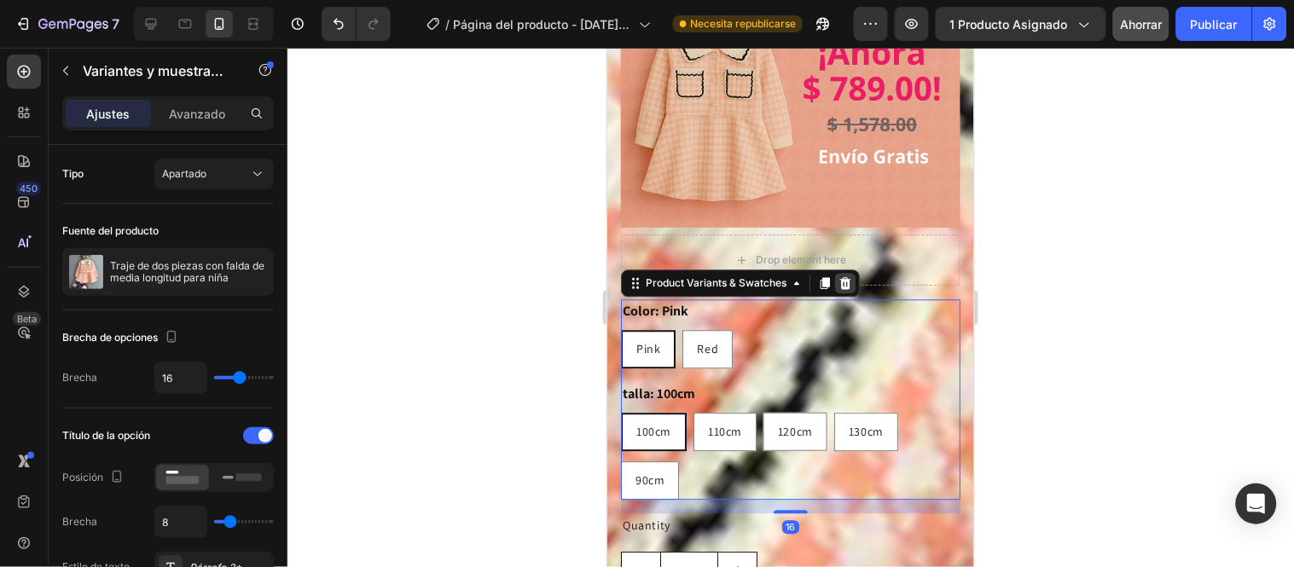
click at [845, 276] on icon at bounding box center [845, 282] width 11 height 12
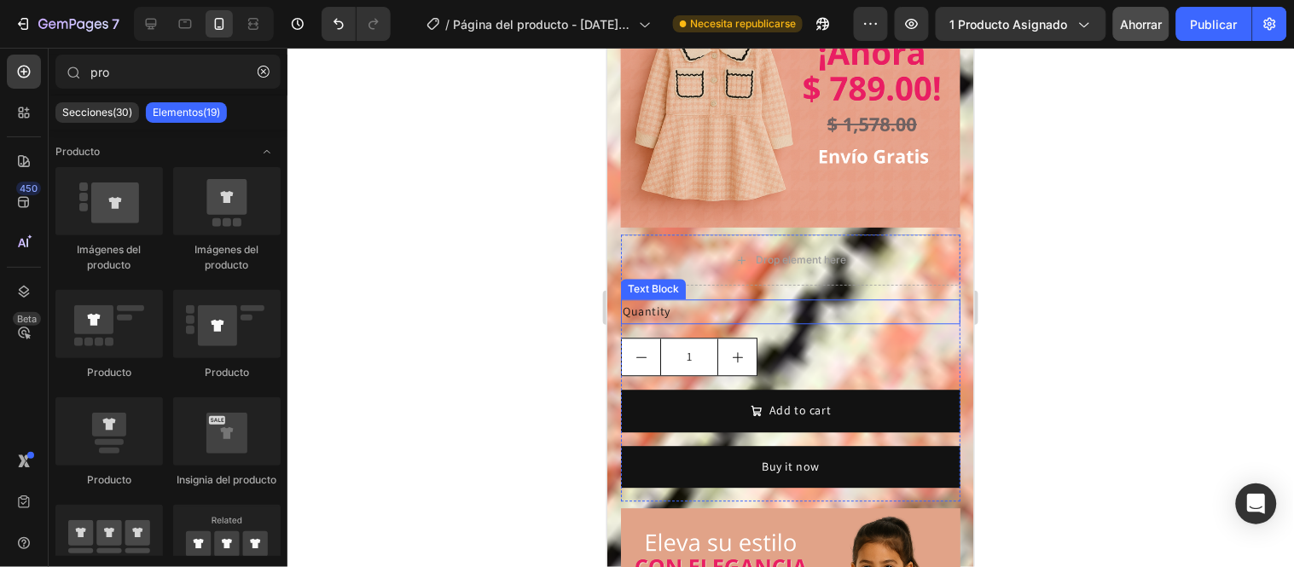
click at [885, 299] on div "Quantity" at bounding box center [790, 311] width 340 height 25
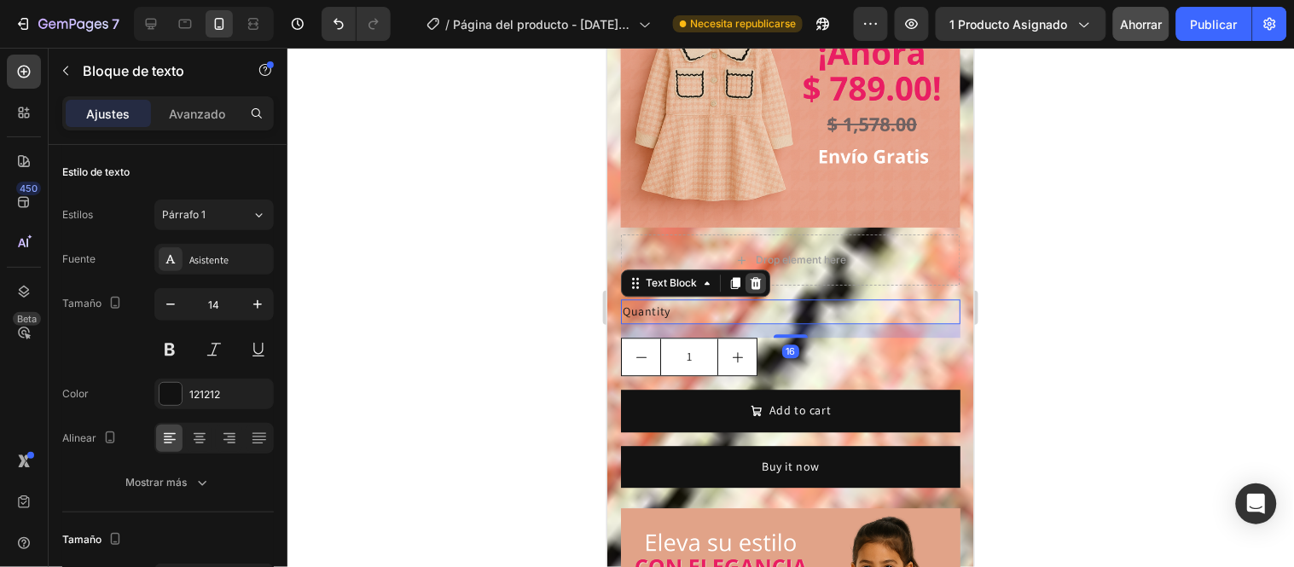
click at [751, 276] on icon at bounding box center [755, 283] width 14 height 14
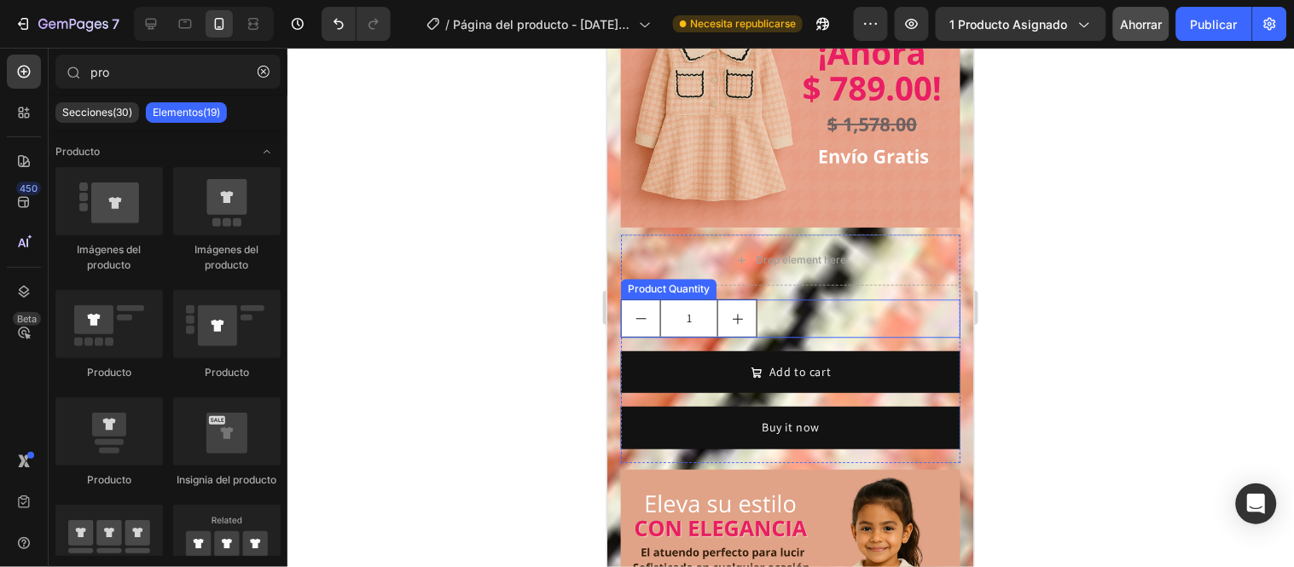
click at [901, 299] on div "1" at bounding box center [790, 318] width 340 height 38
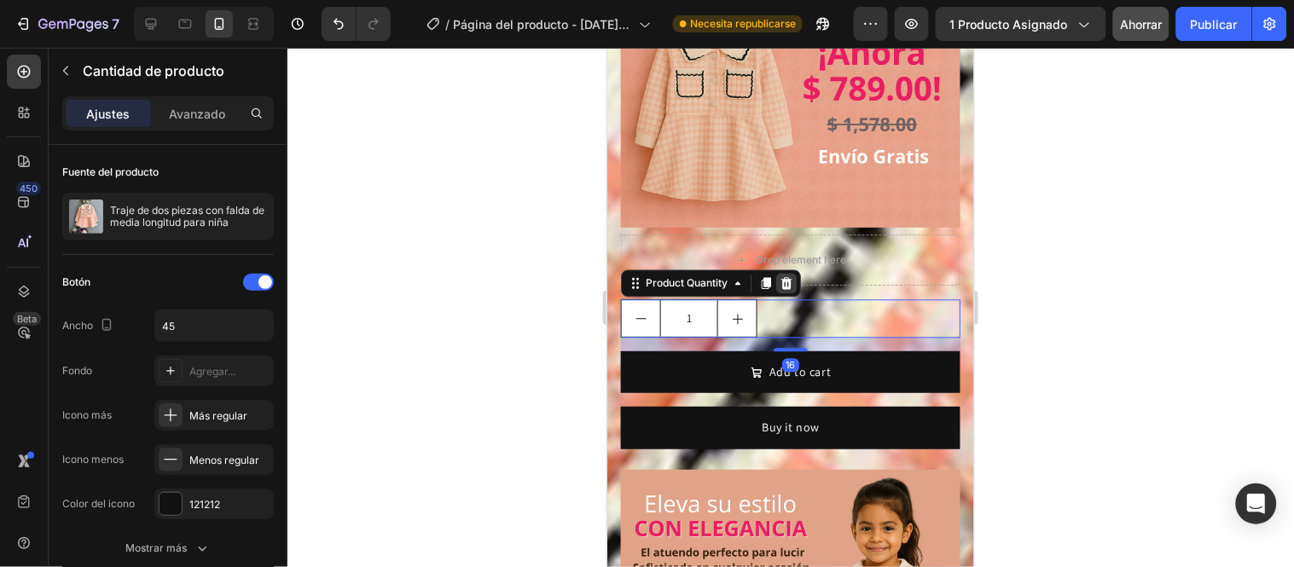
click at [791, 276] on icon at bounding box center [786, 283] width 14 height 14
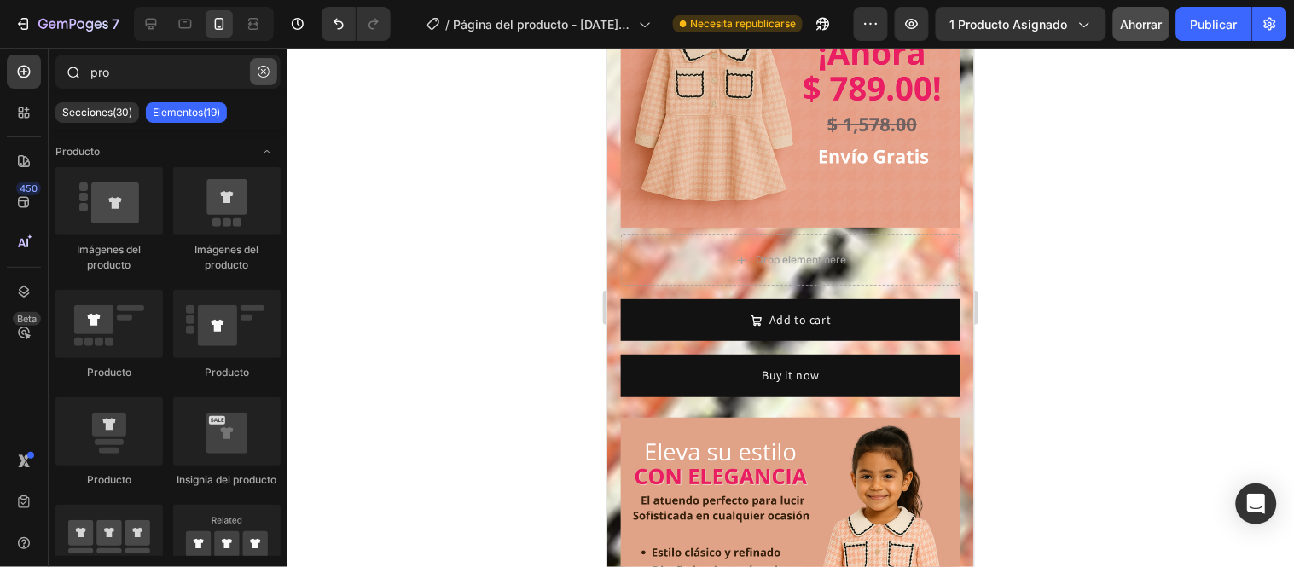
click at [263, 69] on icon "button" at bounding box center [264, 72] width 12 height 12
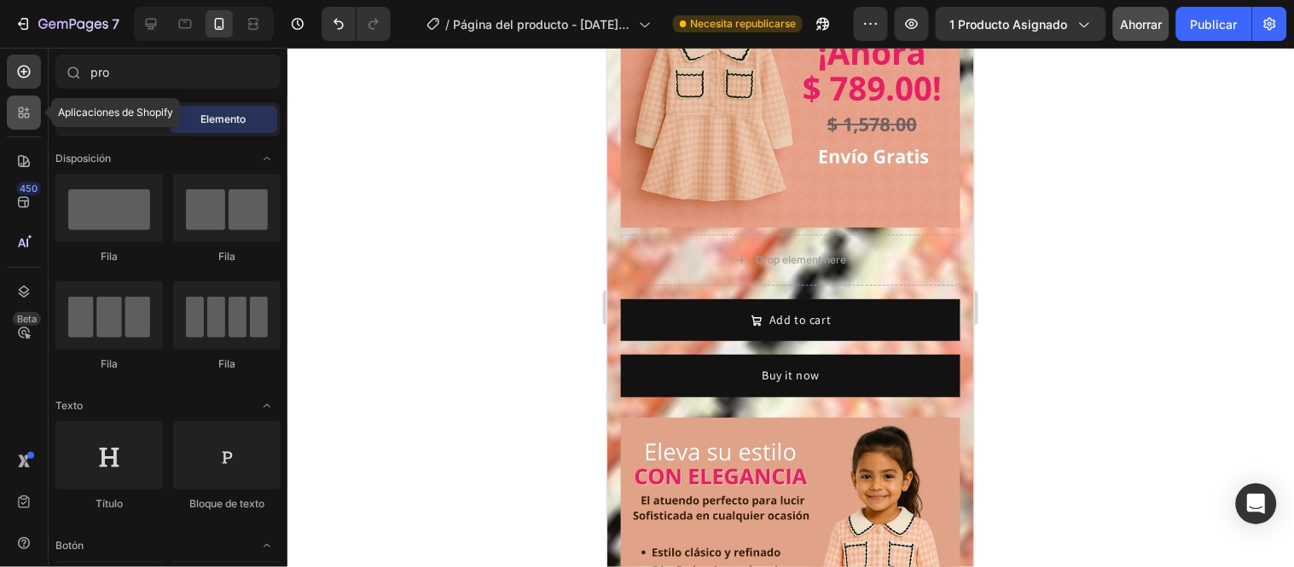
click at [25, 114] on icon at bounding box center [27, 115] width 5 height 5
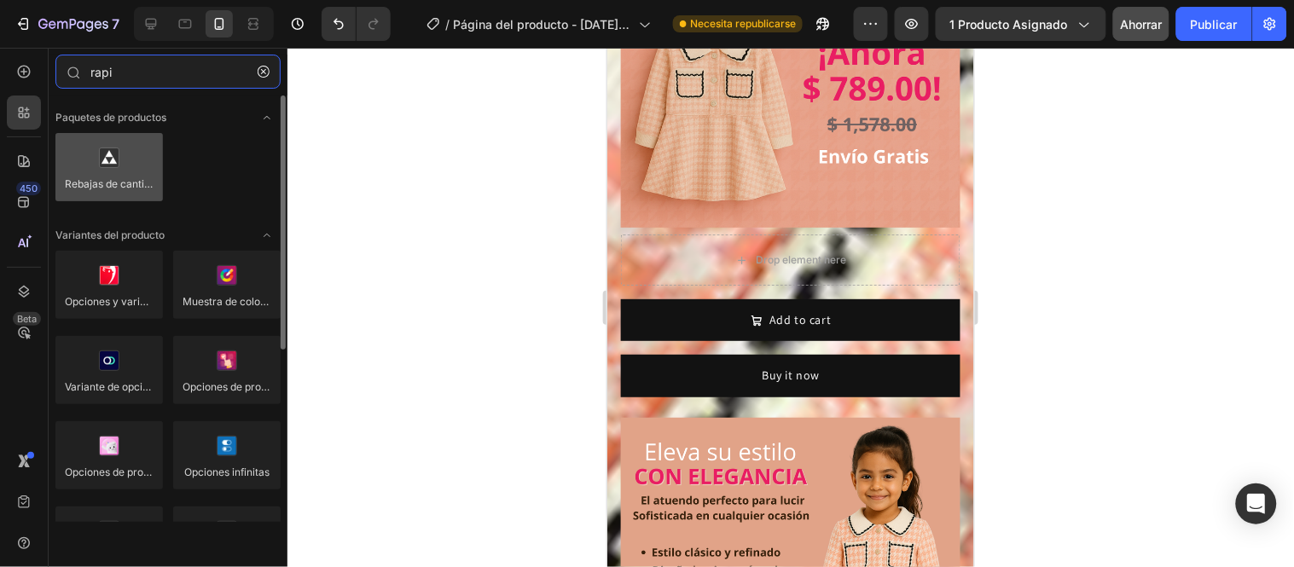
type input "rapi"
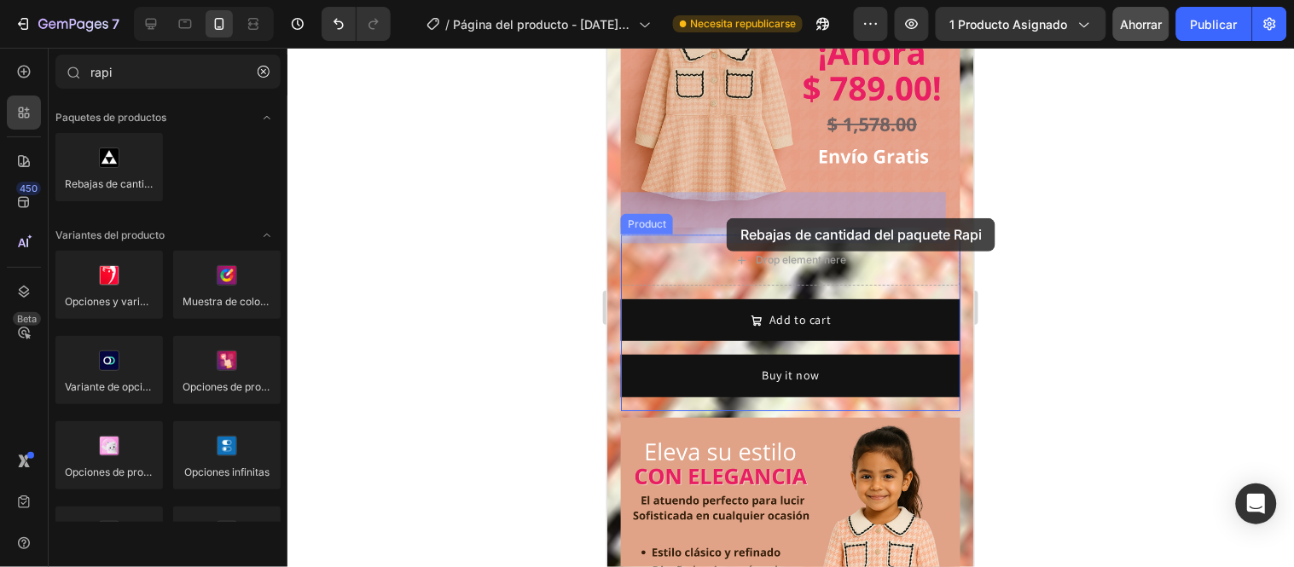
drag, startPoint x: 722, startPoint y: 207, endPoint x: 726, endPoint y: 218, distance: 11.1
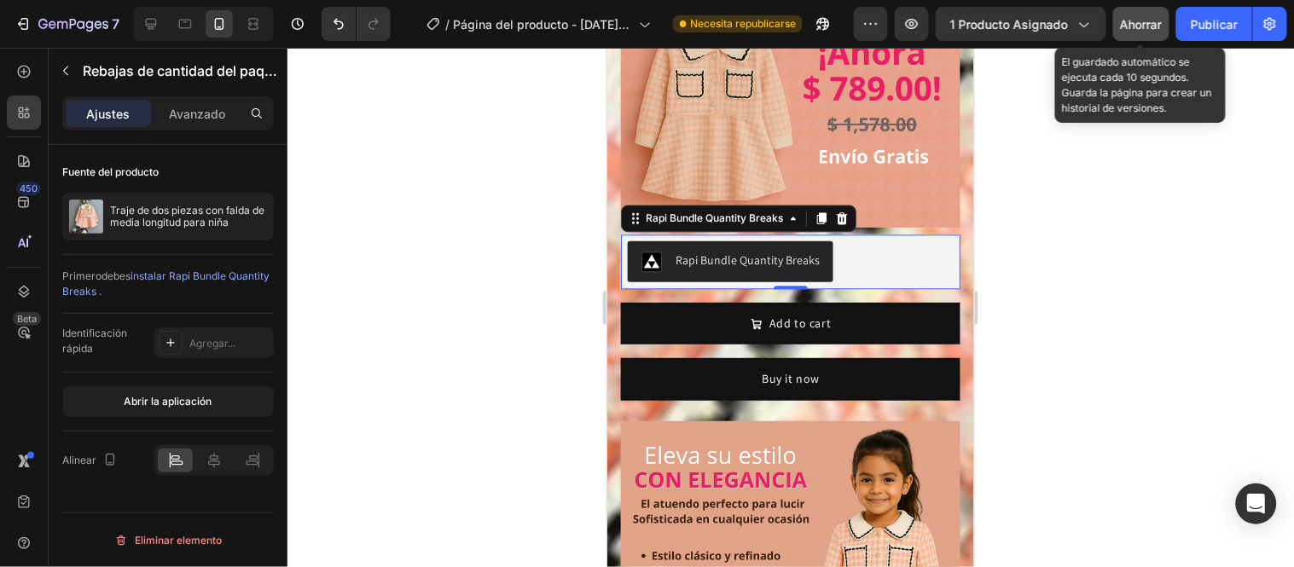
click at [1139, 18] on font "Ahorrar" at bounding box center [1142, 24] width 42 height 15
click at [1133, 24] on font "Ahorrar" at bounding box center [1142, 24] width 42 height 15
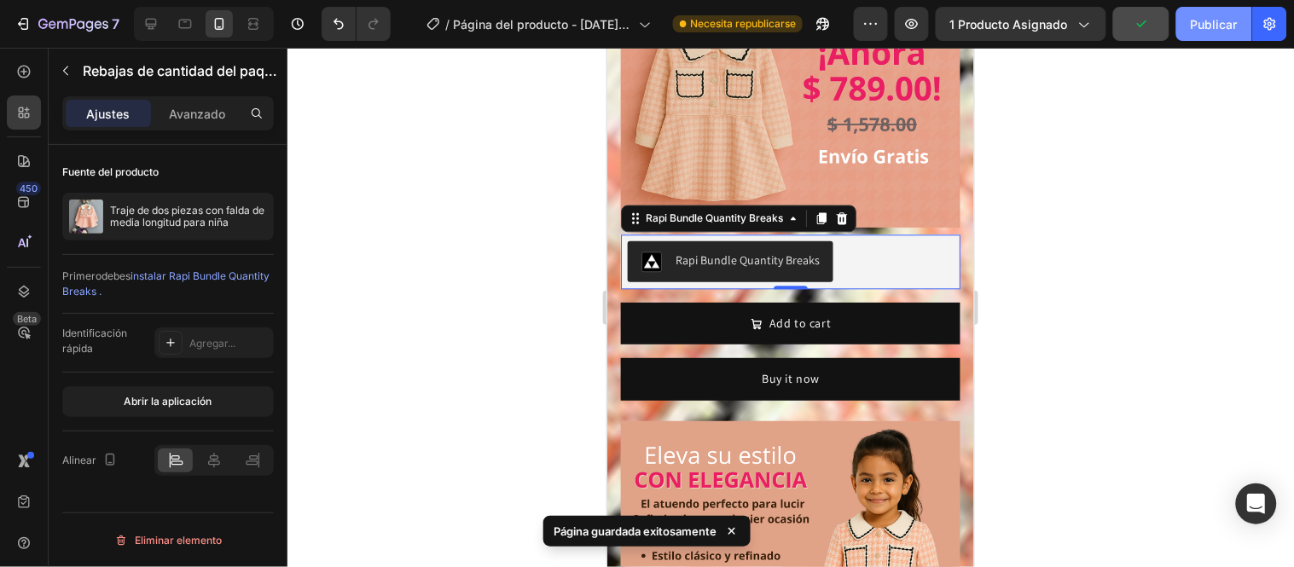
click at [1220, 23] on font "Publicar" at bounding box center [1214, 24] width 47 height 15
